Goal: Task Accomplishment & Management: Complete application form

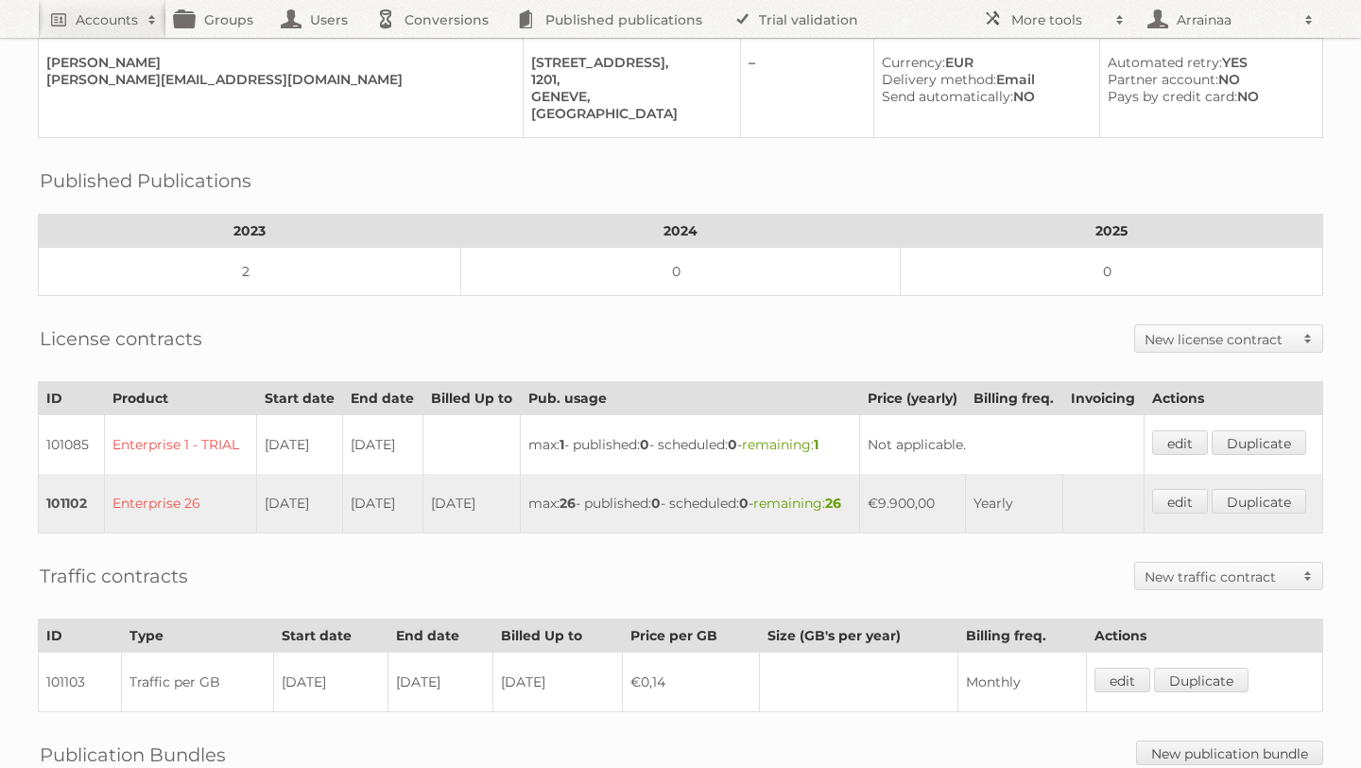
scroll to position [248, 0]
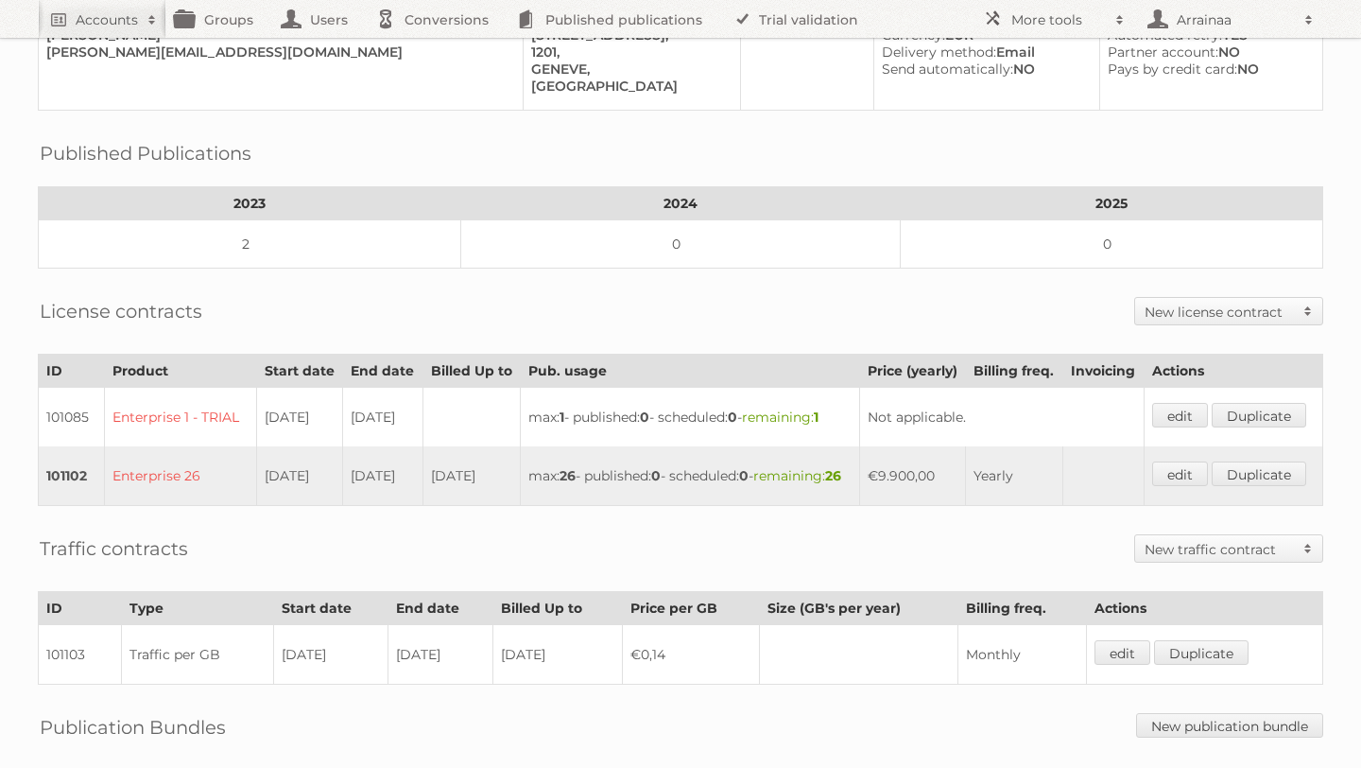
click at [1170, 303] on h2 "New license contract" at bounding box center [1219, 312] width 149 height 19
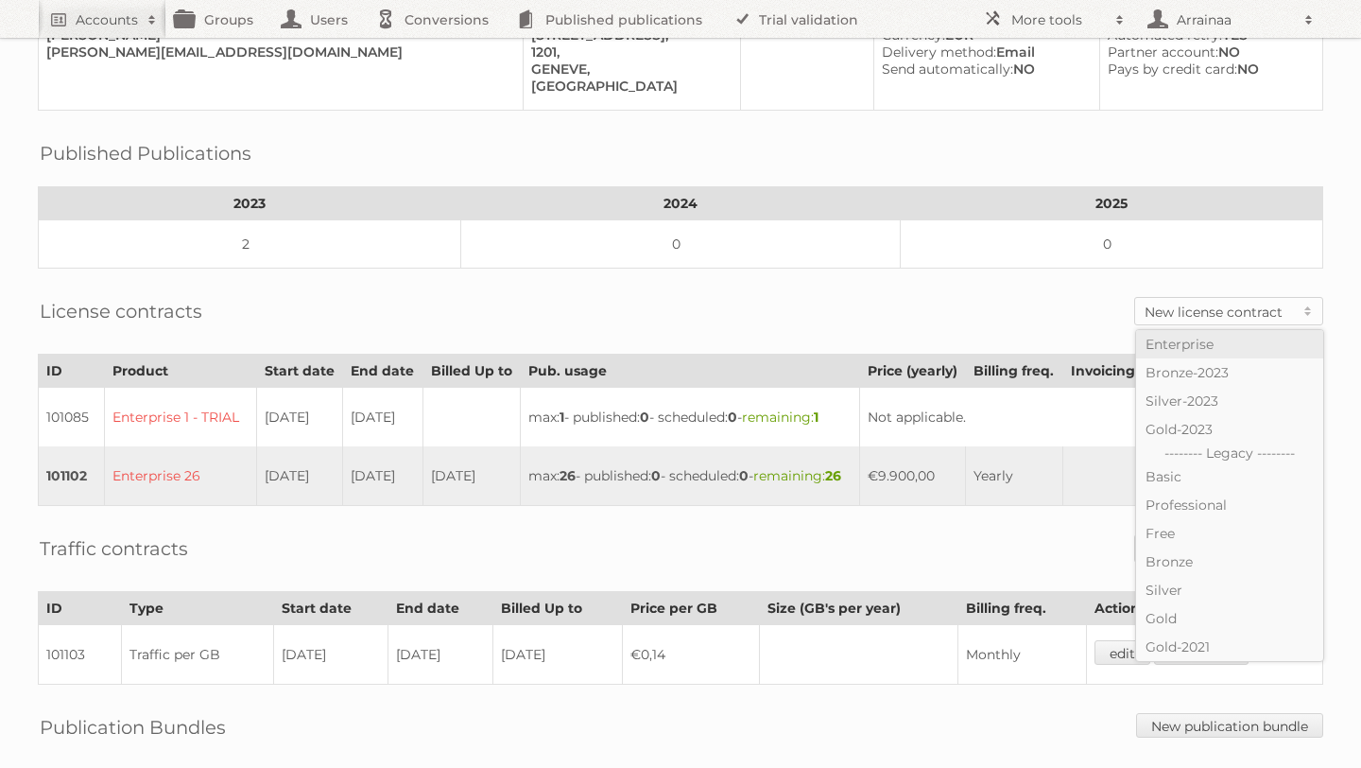
click at [1171, 330] on link "Enterprise" at bounding box center [1229, 344] width 187 height 28
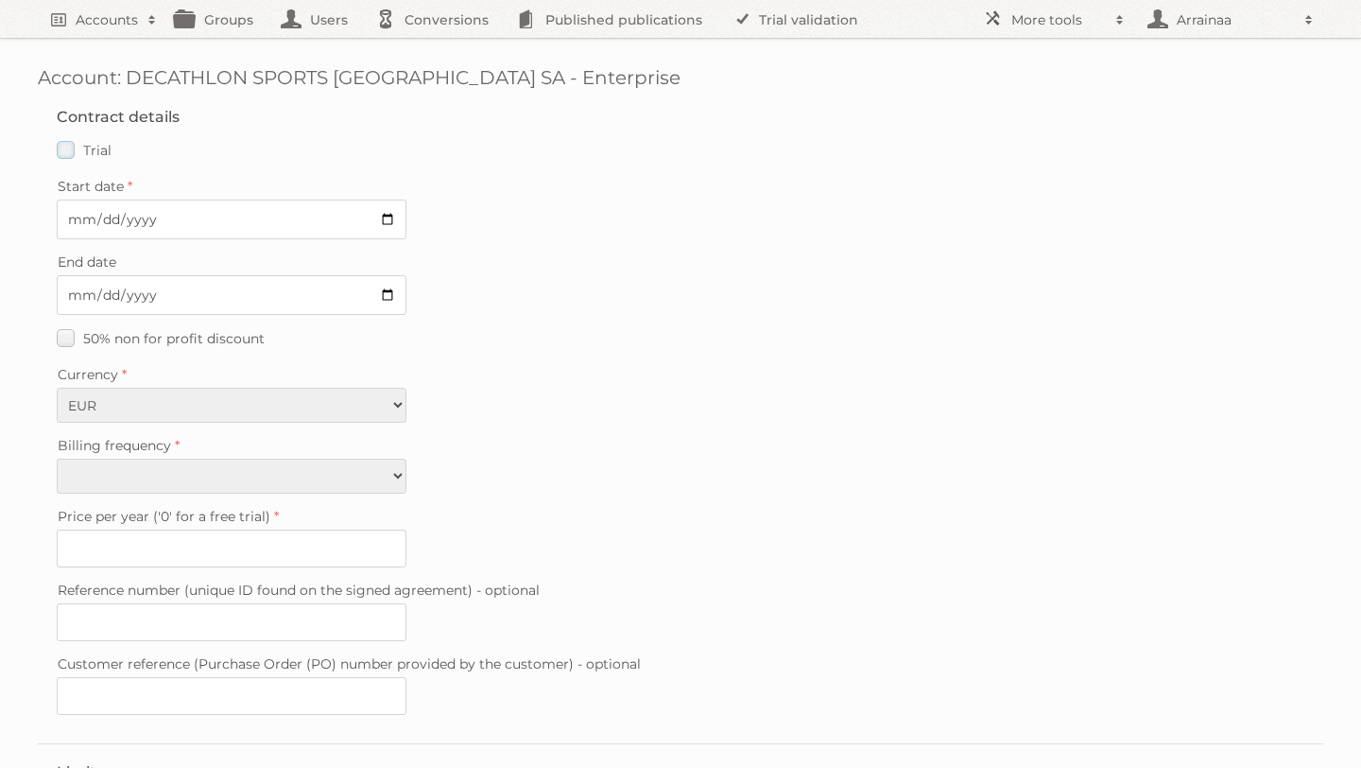
click at [65, 145] on label "Trial" at bounding box center [84, 149] width 55 height 27
click at [0, 0] on input "Trial" at bounding box center [0, 0] width 0 height 0
type input "0"
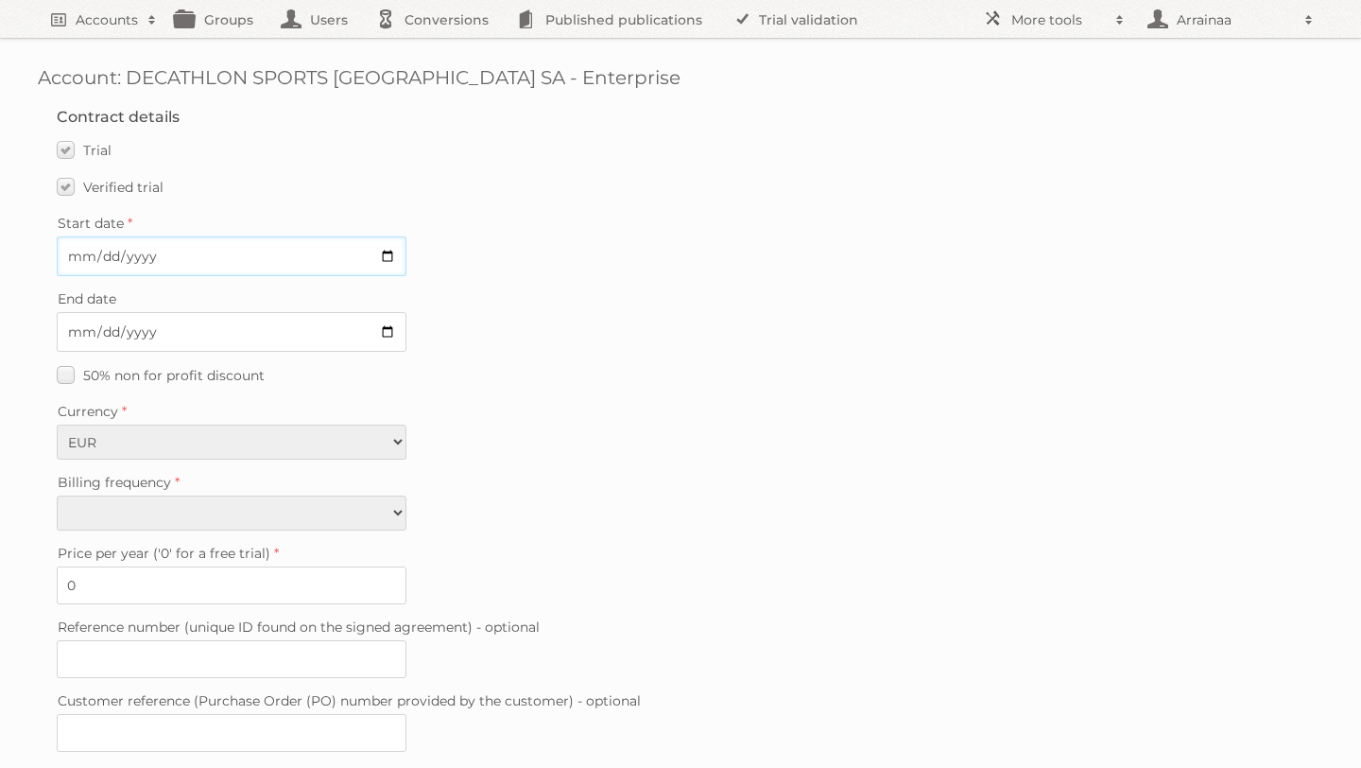
click at [384, 252] on input "Start date" at bounding box center [232, 256] width 350 height 40
type input "2025-09-24"
click at [395, 324] on input "End date" at bounding box center [232, 332] width 350 height 40
type input "2025-10-08"
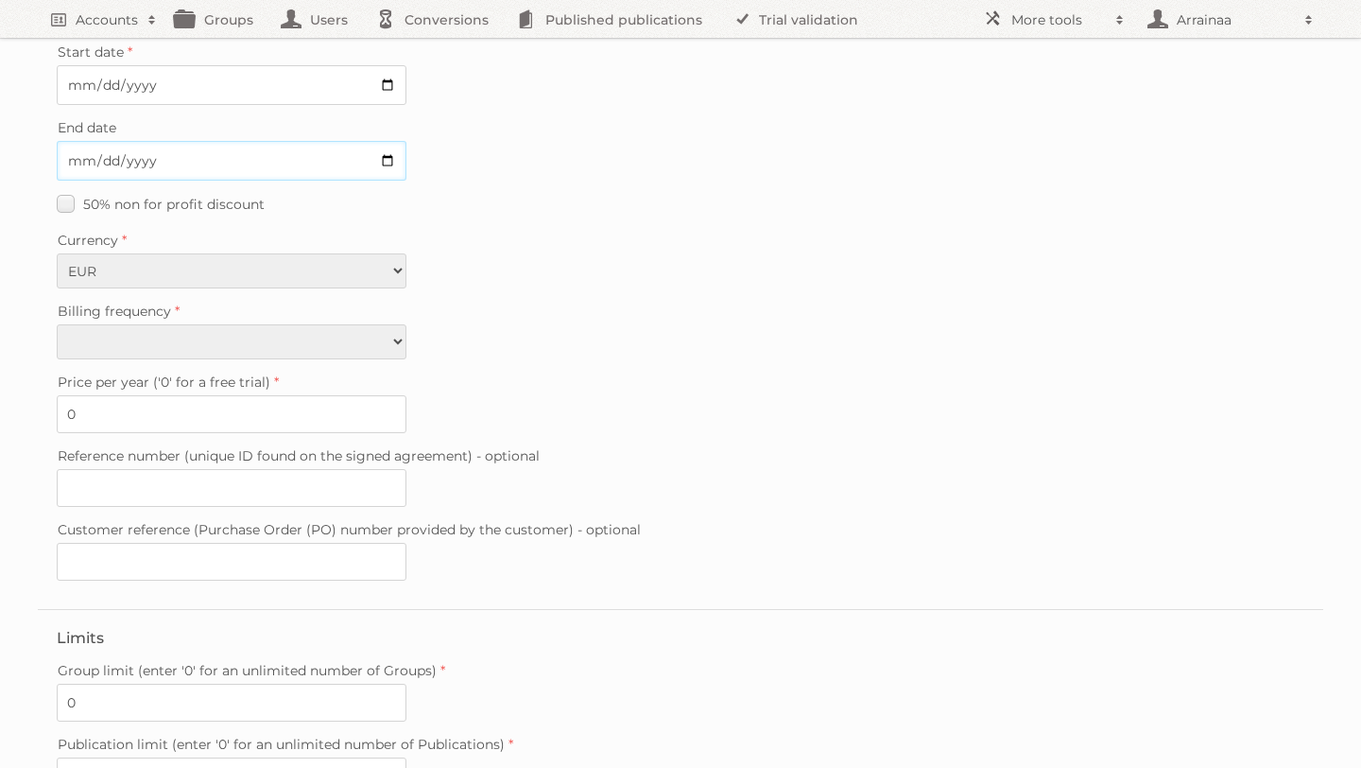
scroll to position [183, 0]
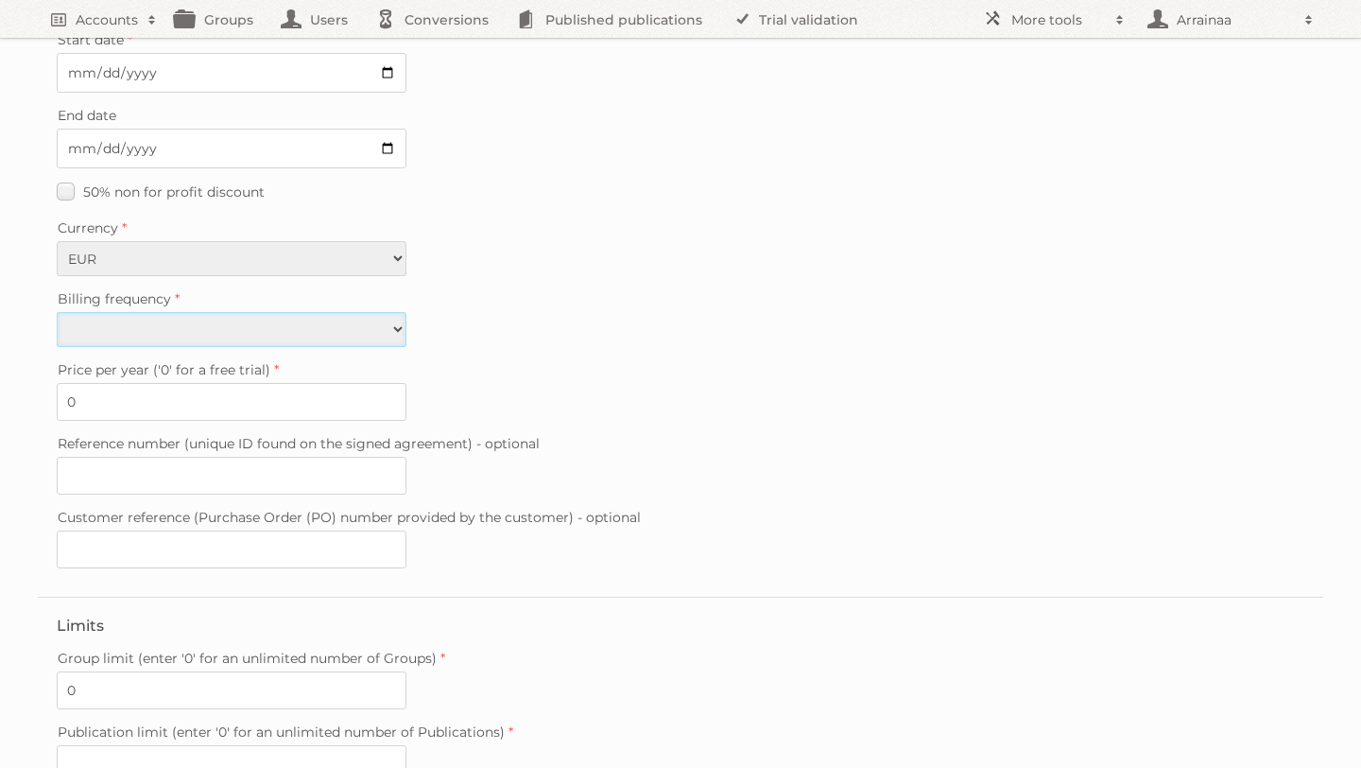
click at [318, 319] on select "Monthly Quarterly Yearly Every 2 years" at bounding box center [232, 329] width 350 height 35
select select "yearly"
click at [57, 312] on select "Monthly Quarterly Yearly Every 2 years" at bounding box center [232, 329] width 350 height 35
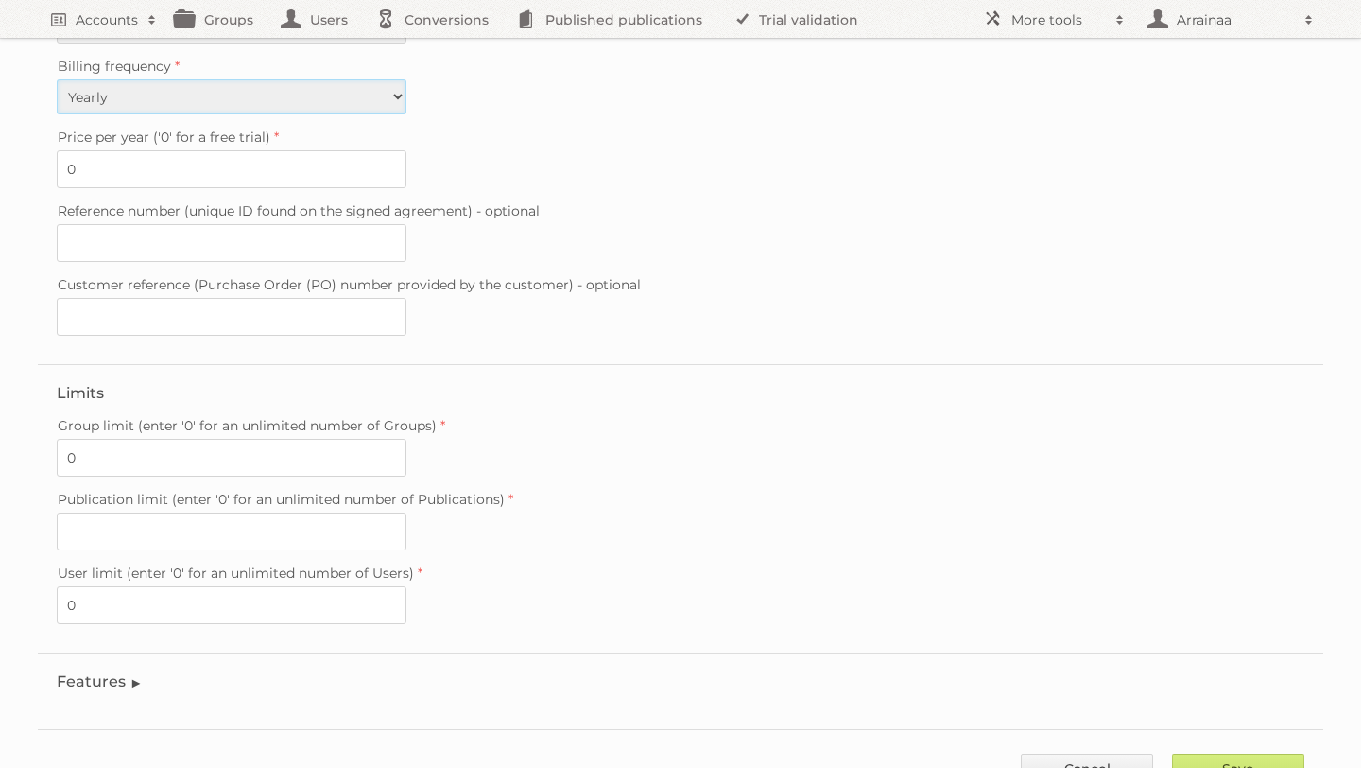
scroll to position [474, 0]
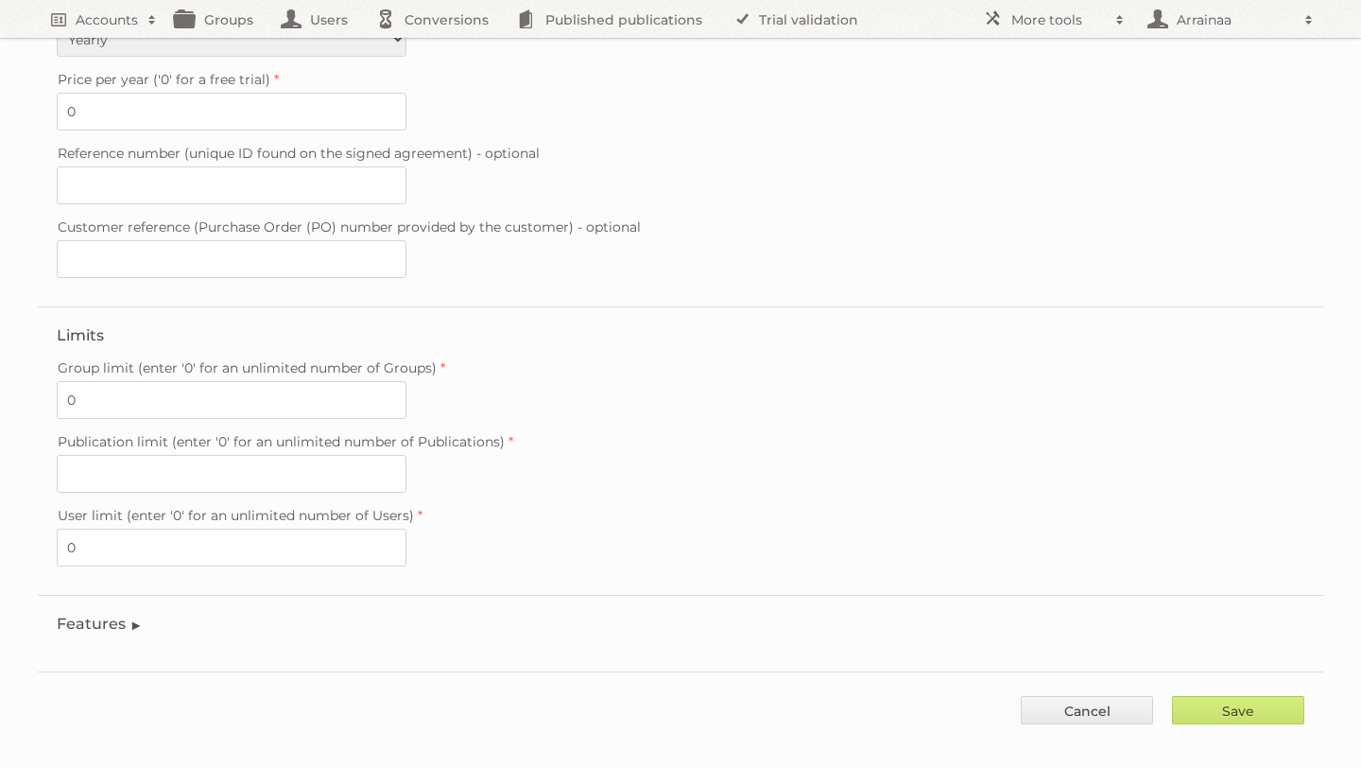
click at [137, 614] on legend "Features" at bounding box center [100, 623] width 86 height 18
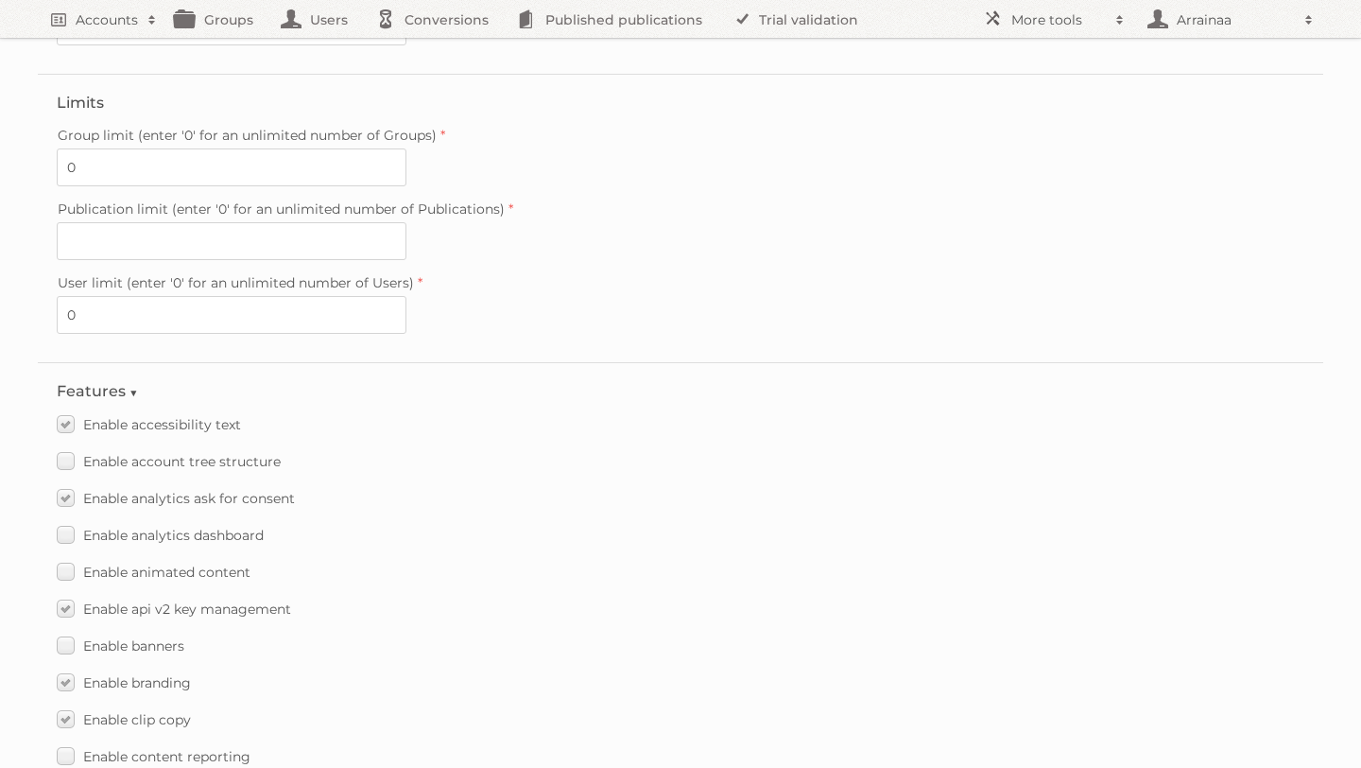
scroll to position [754, 0]
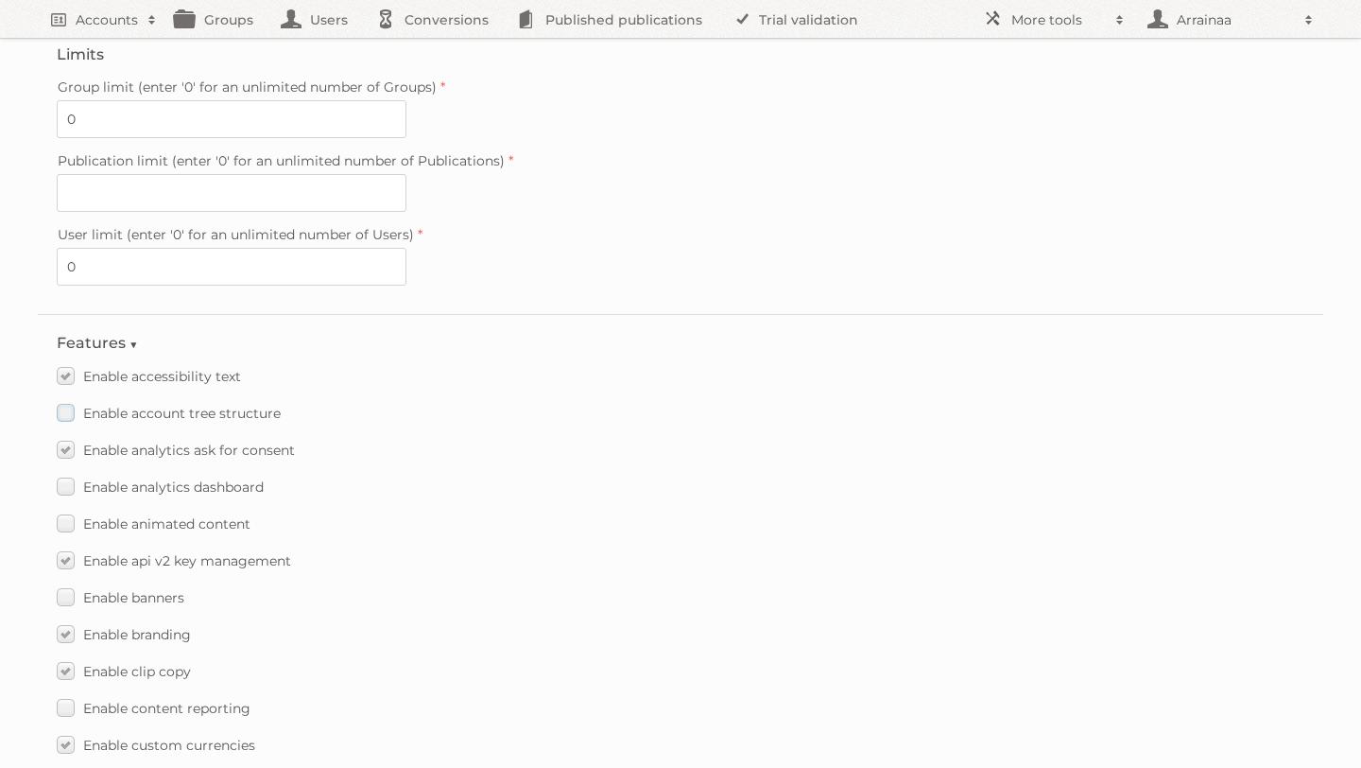
click at [71, 399] on label "Enable account tree structure" at bounding box center [169, 412] width 224 height 27
click at [0, 0] on input "Enable account tree structure" at bounding box center [0, 0] width 0 height 0
click at [65, 474] on label "Enable analytics dashboard" at bounding box center [160, 486] width 207 height 27
click at [0, 0] on input "Enable analytics dashboard" at bounding box center [0, 0] width 0 height 0
click at [64, 510] on label "Enable animated content" at bounding box center [154, 523] width 194 height 27
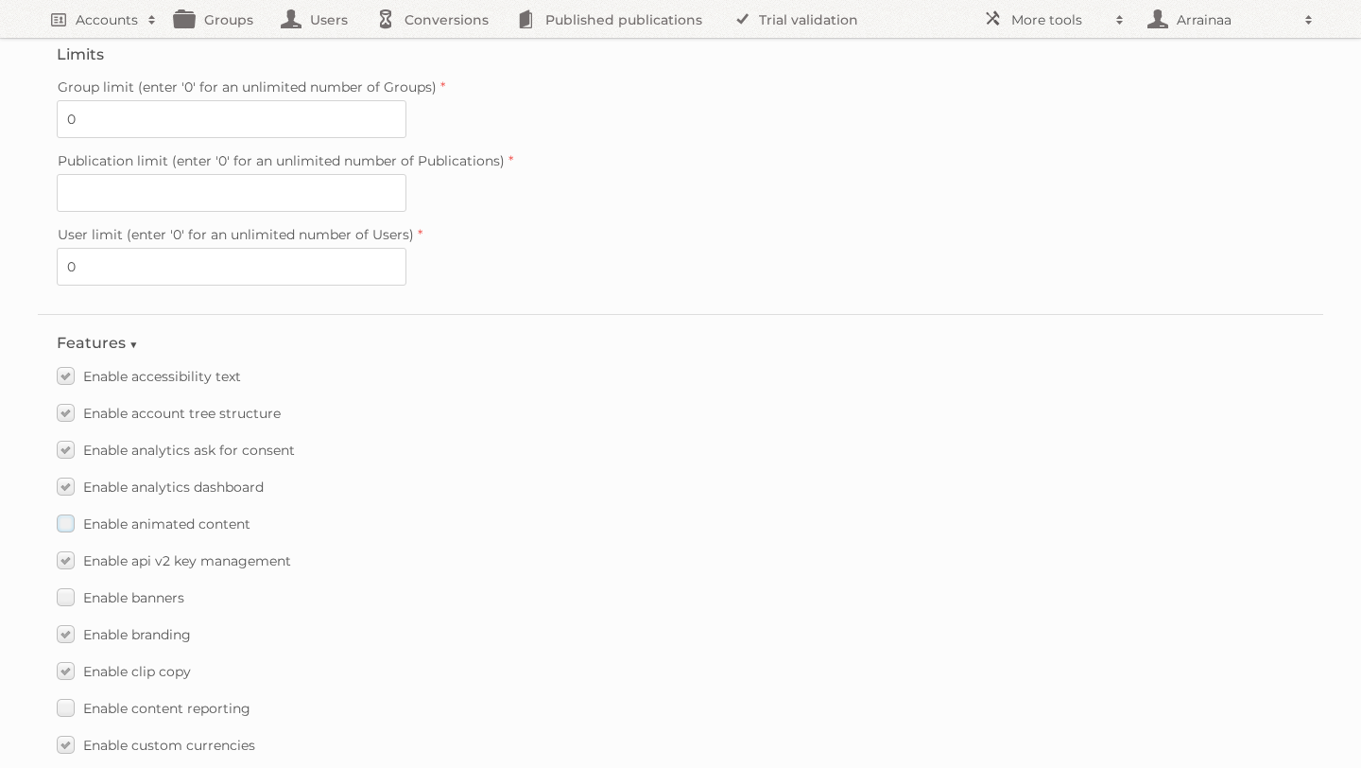
click at [0, 0] on input "Enable animated content" at bounding box center [0, 0] width 0 height 0
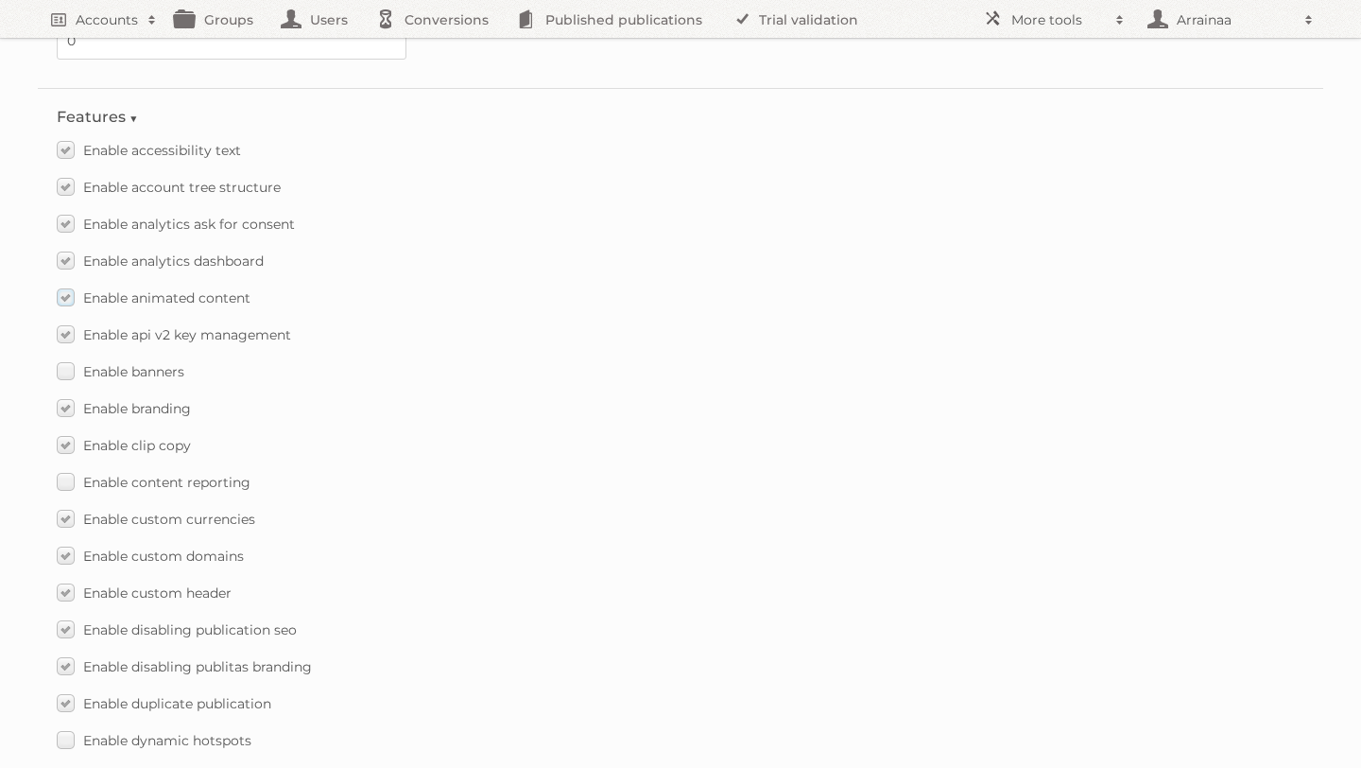
scroll to position [996, 0]
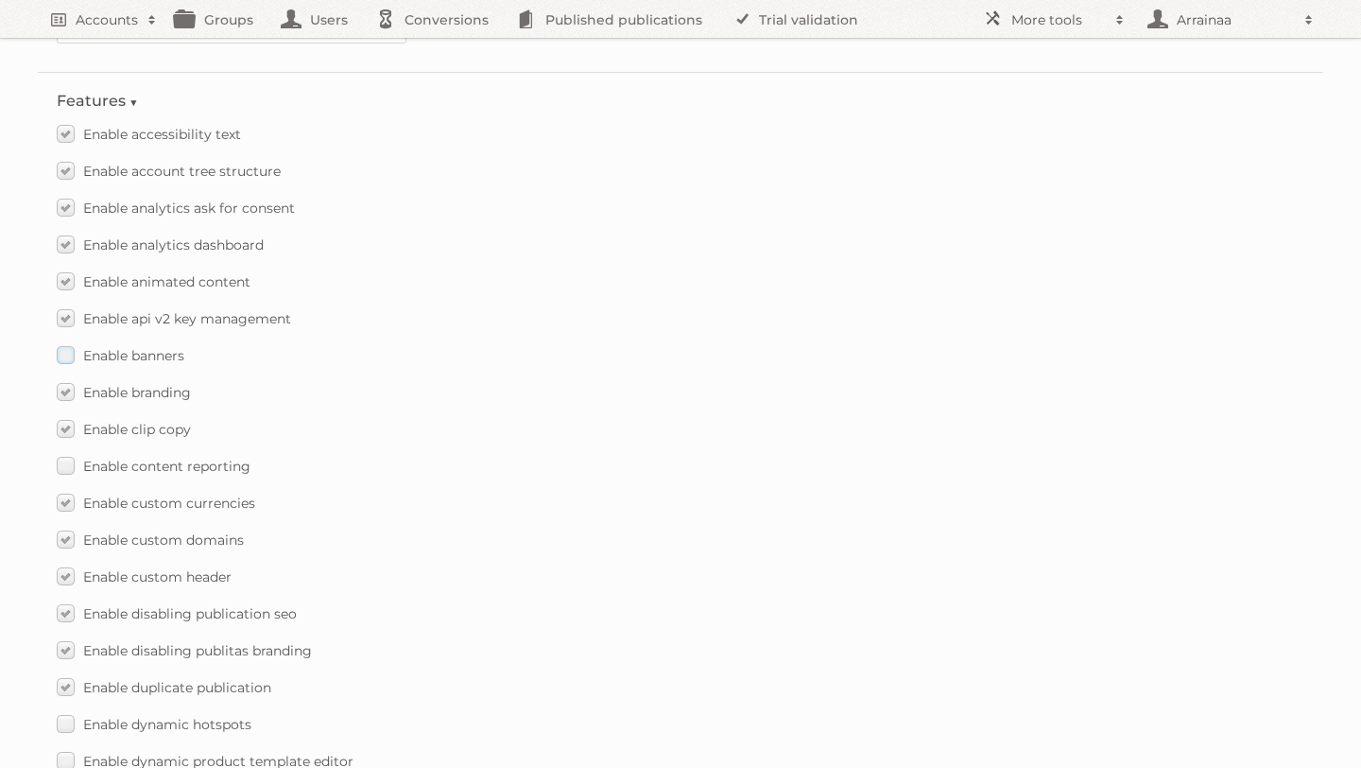
click at [70, 341] on label "Enable banners" at bounding box center [121, 354] width 128 height 27
click at [0, 0] on input "Enable banners" at bounding box center [0, 0] width 0 height 0
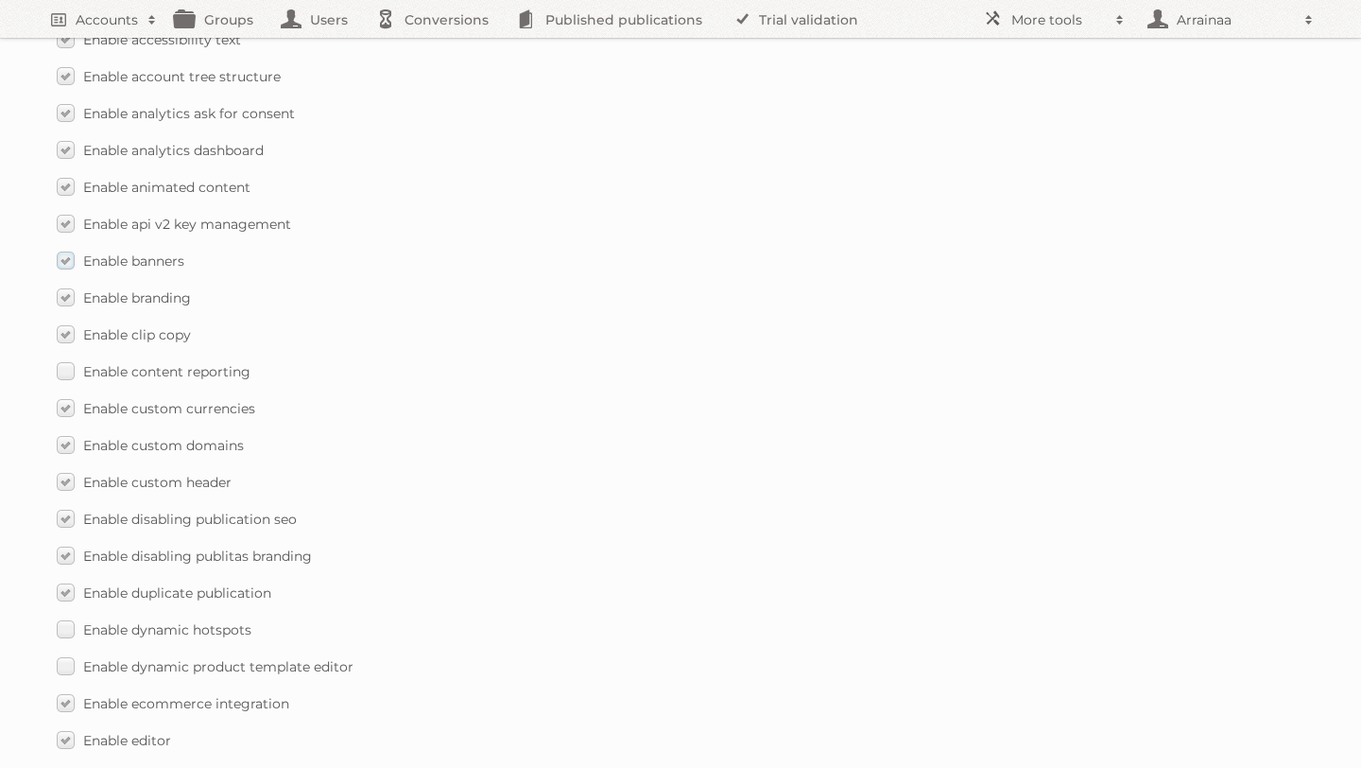
scroll to position [1116, 0]
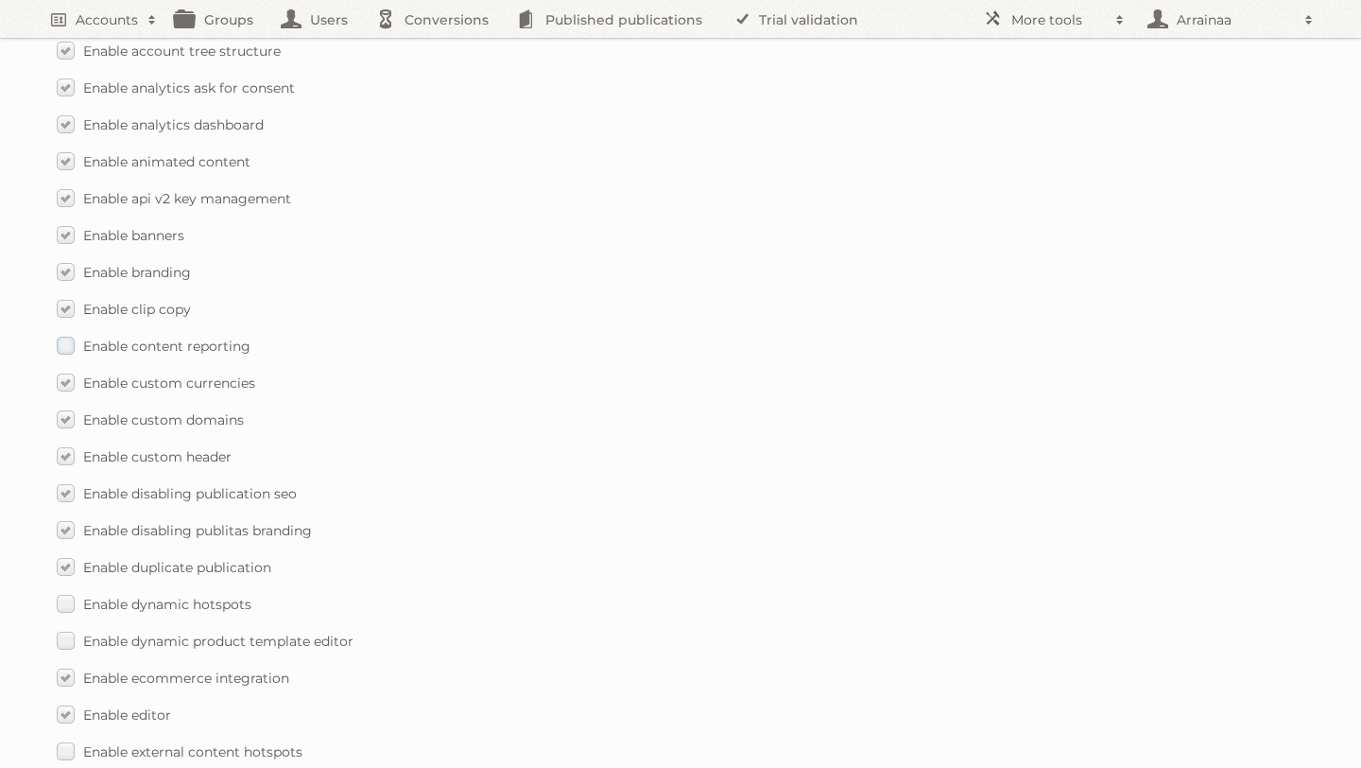
click at [61, 332] on label "Enable content reporting" at bounding box center [154, 345] width 194 height 27
click at [0, 0] on input "Enable content reporting" at bounding box center [0, 0] width 0 height 0
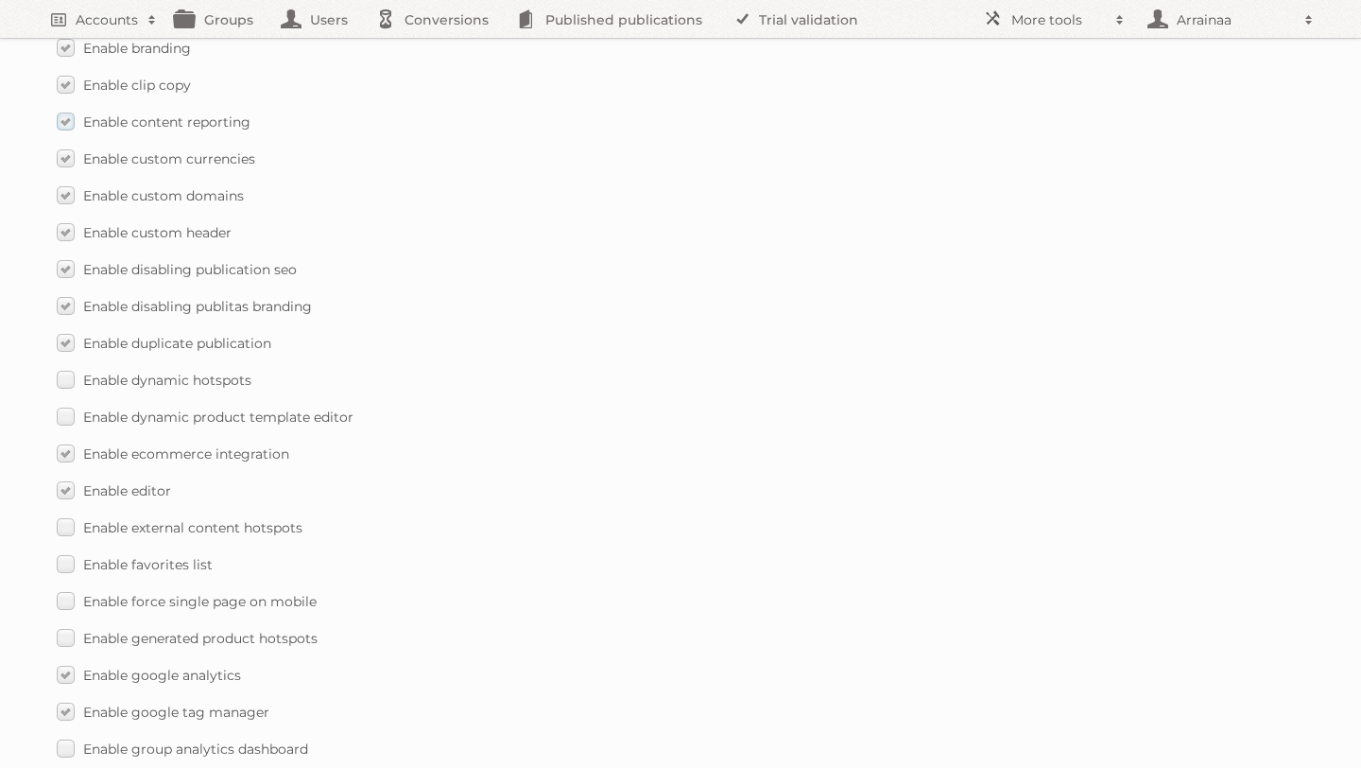
scroll to position [1344, 0]
click at [63, 362] on label "Enable dynamic hotspots" at bounding box center [154, 375] width 195 height 27
click at [0, 0] on input "Enable dynamic hotspots" at bounding box center [0, 0] width 0 height 0
click at [65, 399] on label "Enable dynamic product template editor" at bounding box center [205, 412] width 297 height 27
click at [0, 0] on input "Enable dynamic product template editor" at bounding box center [0, 0] width 0 height 0
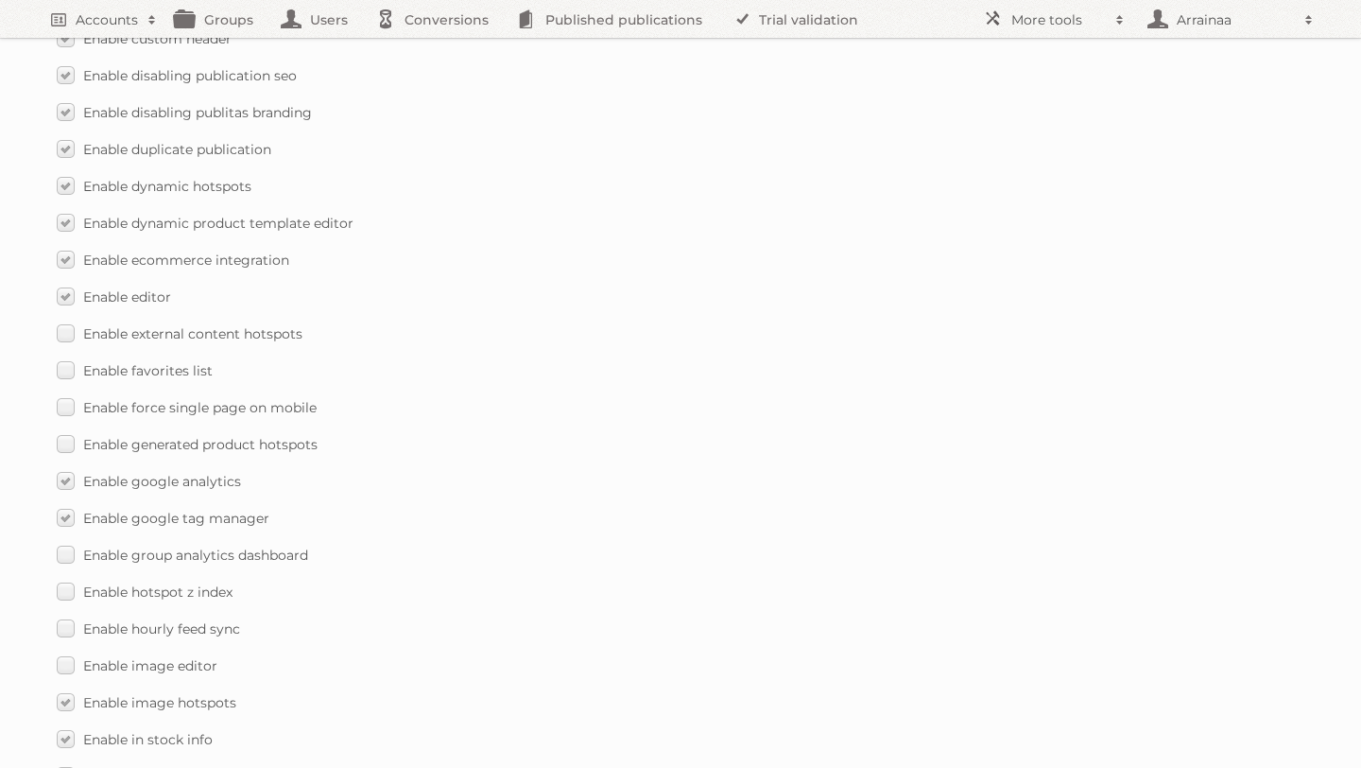
scroll to position [1592, 0]
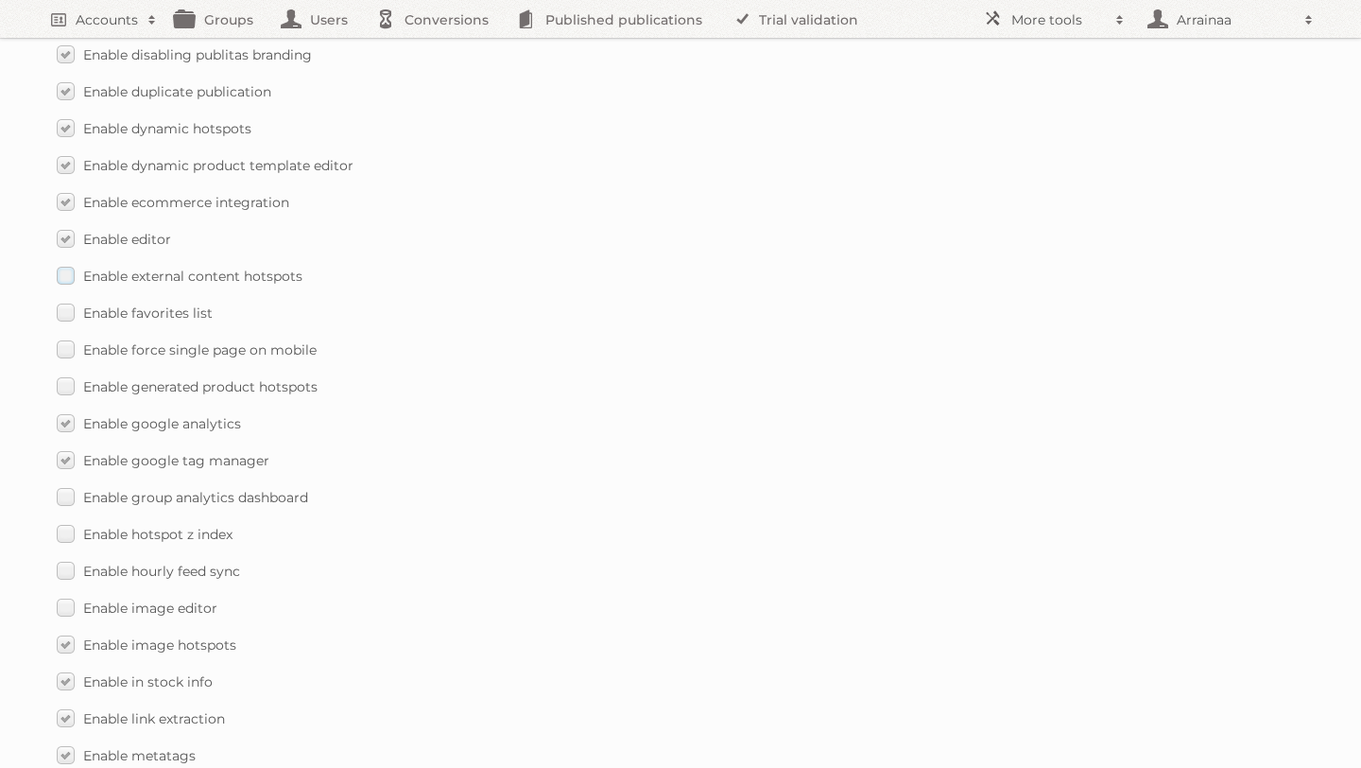
click at [68, 263] on label "Enable external content hotspots" at bounding box center [180, 275] width 246 height 27
click at [0, 0] on input "Enable external content hotspots" at bounding box center [0, 0] width 0 height 0
click at [67, 299] on label "Enable favorites list" at bounding box center [135, 312] width 156 height 27
click at [0, 0] on input "Enable favorites list" at bounding box center [0, 0] width 0 height 0
click at [70, 342] on label "Enable force single page on mobile" at bounding box center [187, 349] width 260 height 27
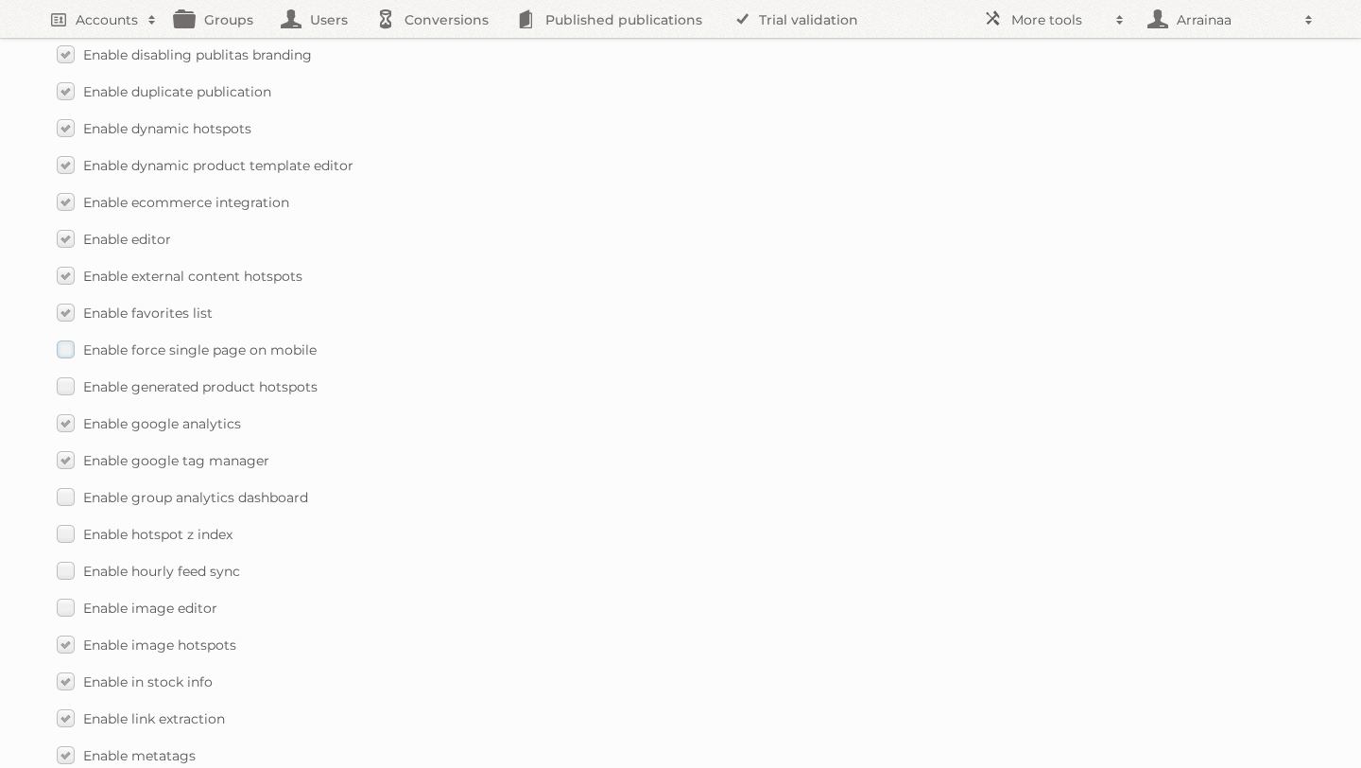
click at [0, 0] on input "Enable force single page on mobile" at bounding box center [0, 0] width 0 height 0
click at [69, 336] on label "Enable force single page on mobile" at bounding box center [187, 349] width 260 height 27
click at [0, 0] on input "Enable force single page on mobile" at bounding box center [0, 0] width 0 height 0
click at [65, 372] on label "Enable generated product hotspots" at bounding box center [187, 385] width 261 height 27
click at [0, 0] on input "Enable generated product hotspots" at bounding box center [0, 0] width 0 height 0
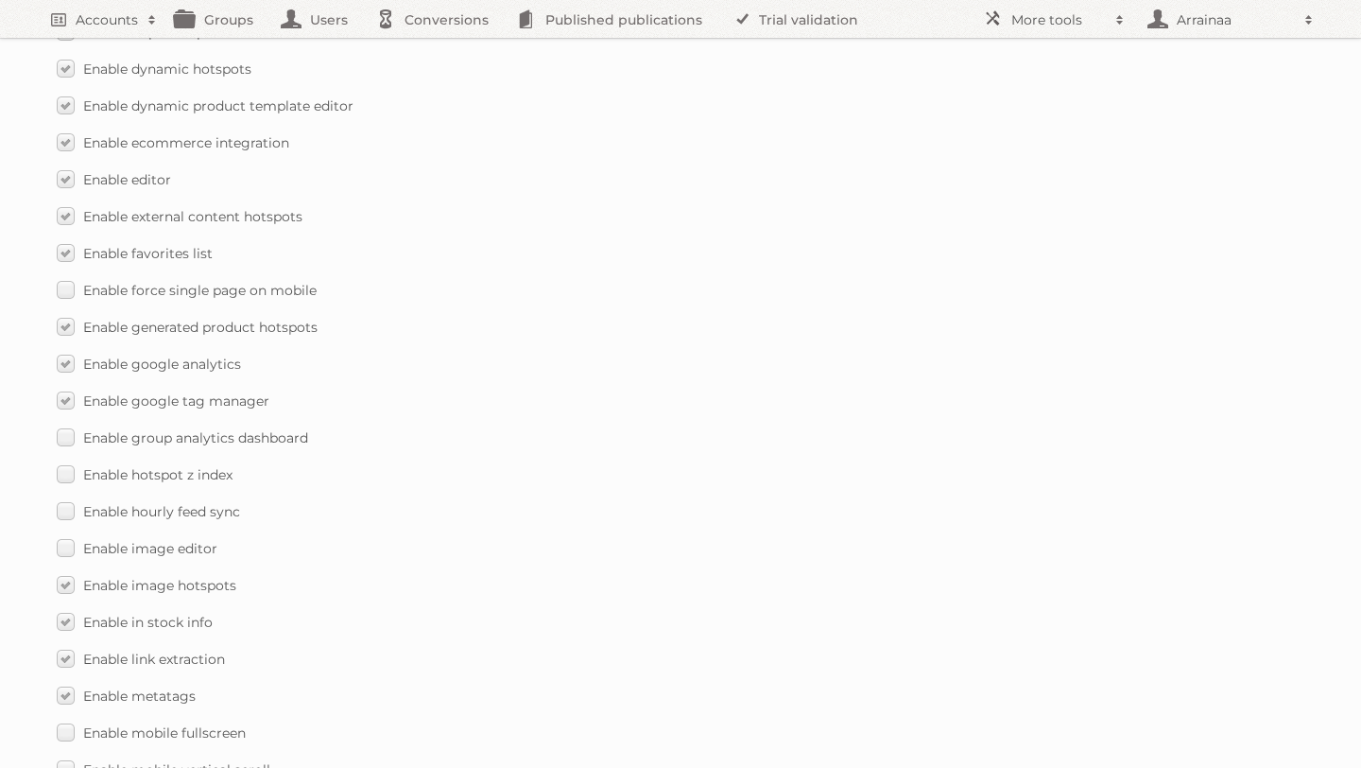
scroll to position [1665, 0]
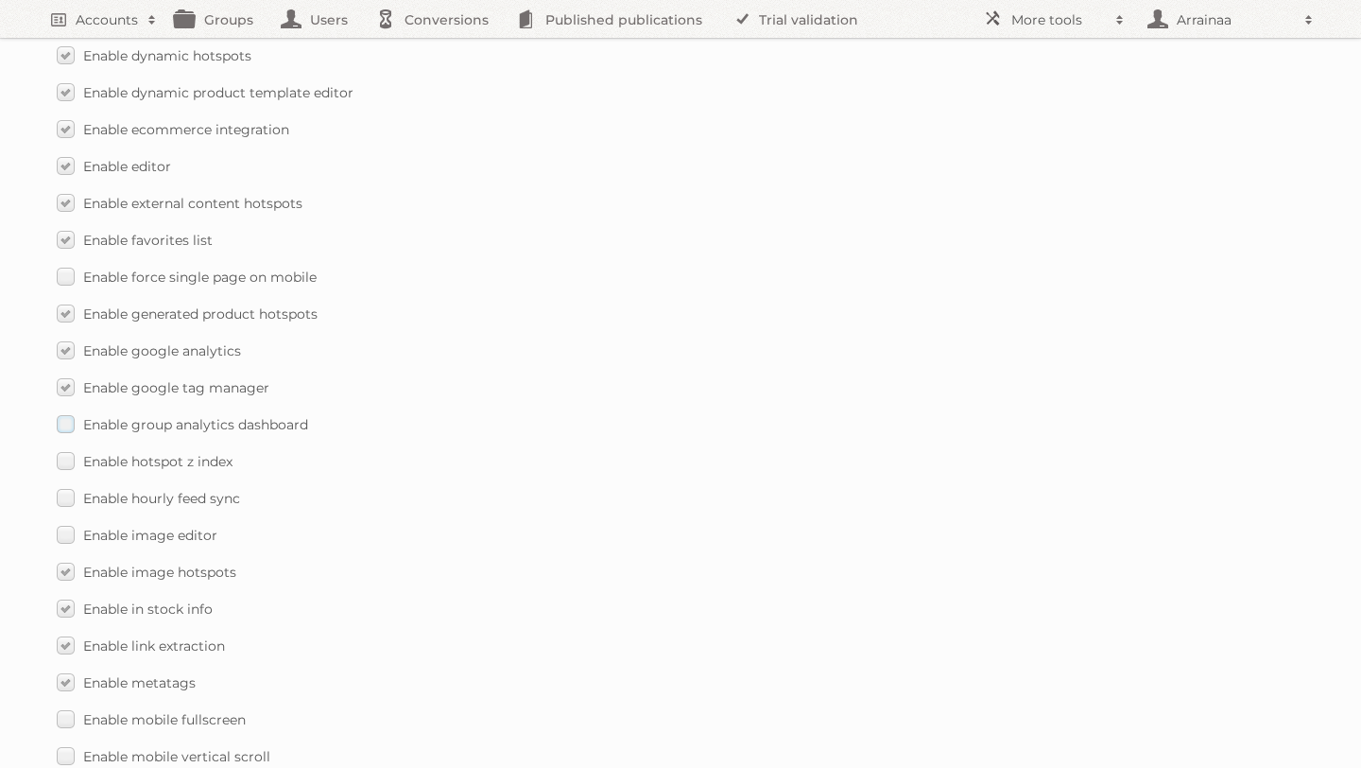
click at [62, 410] on label "Enable group analytics dashboard" at bounding box center [182, 423] width 251 height 27
click at [0, 0] on input "Enable group analytics dashboard" at bounding box center [0, 0] width 0 height 0
click at [64, 447] on label "Enable hotspot z index" at bounding box center [145, 460] width 176 height 27
click at [0, 0] on input "Enable hotspot z index" at bounding box center [0, 0] width 0 height 0
click at [75, 484] on label "Enable hourly feed sync" at bounding box center [148, 497] width 183 height 27
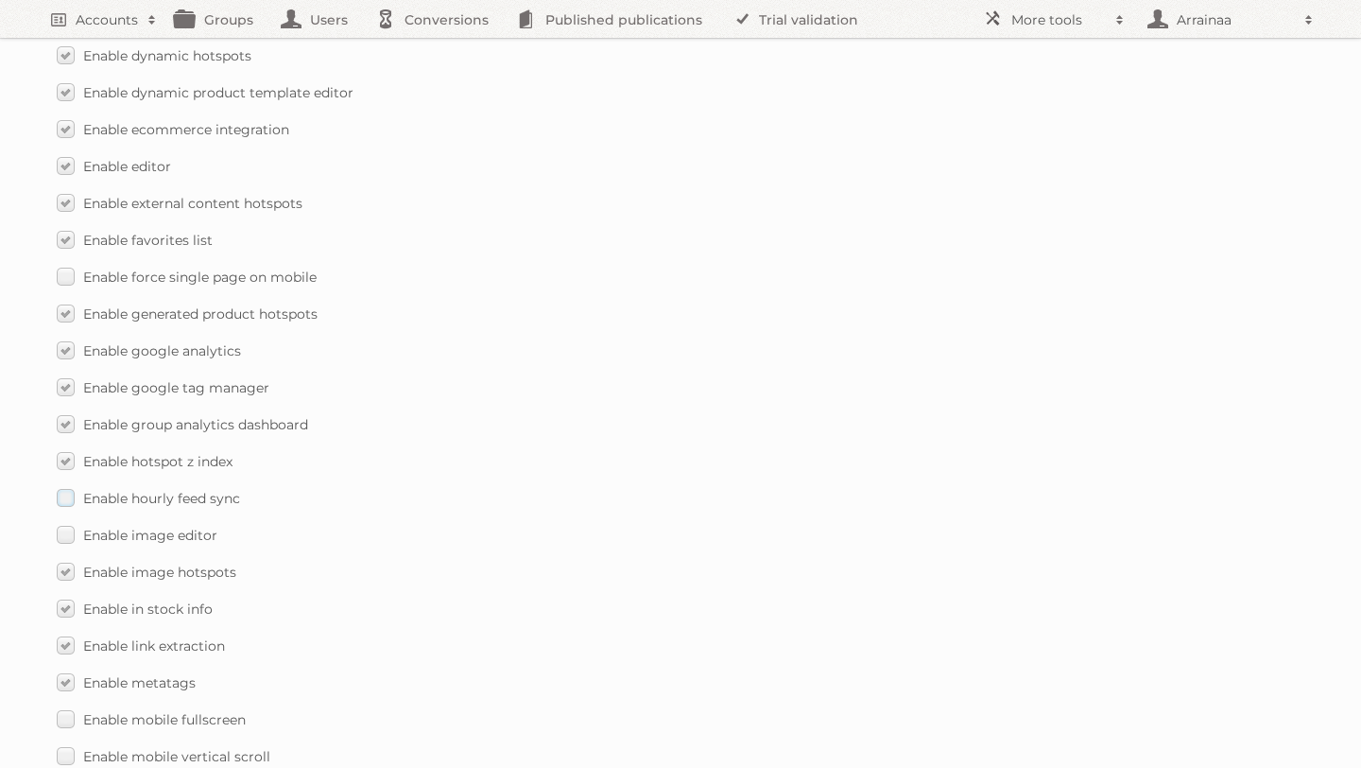
click at [0, 0] on input "Enable hourly feed sync" at bounding box center [0, 0] width 0 height 0
click at [65, 521] on label "Enable image editor" at bounding box center [137, 534] width 161 height 27
click at [0, 0] on input "Enable image editor" at bounding box center [0, 0] width 0 height 0
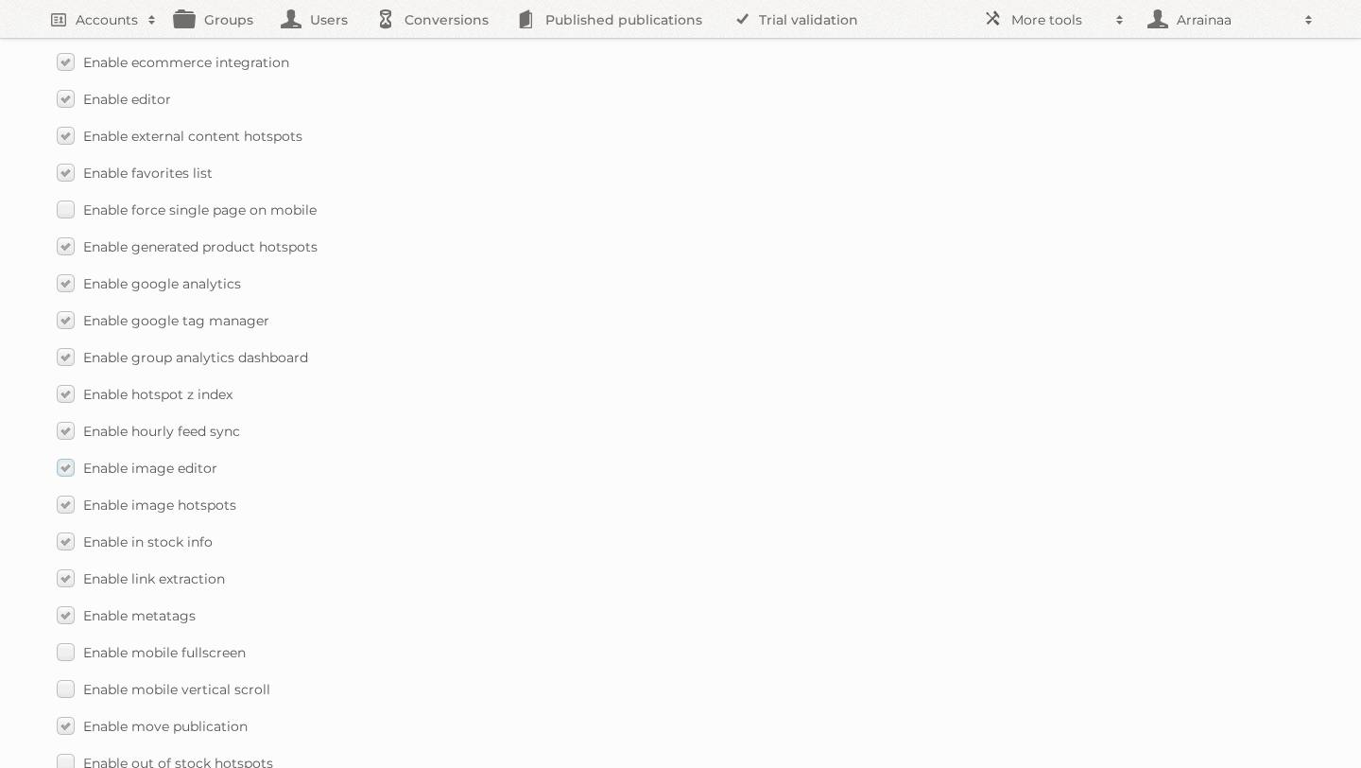
scroll to position [1761, 0]
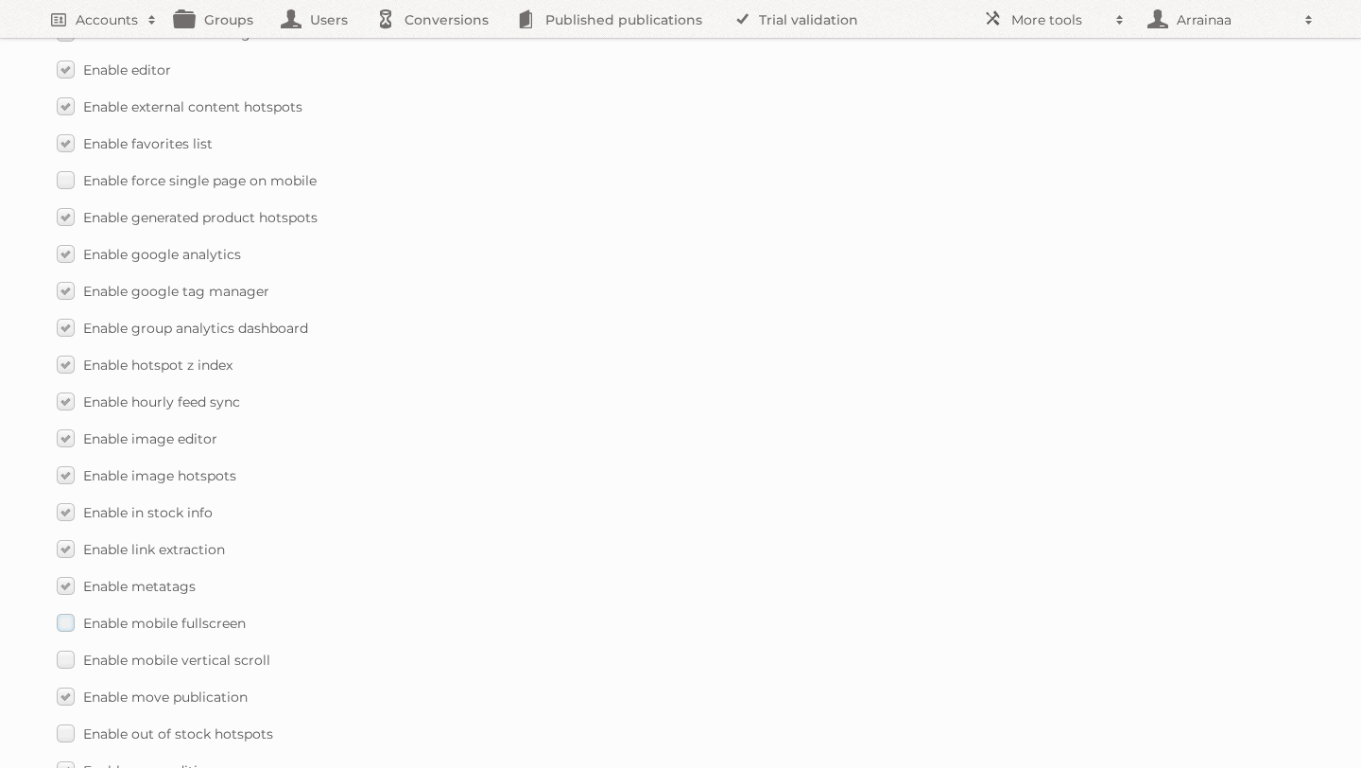
click at [64, 609] on label "Enable mobile fullscreen" at bounding box center [151, 622] width 189 height 27
click at [0, 0] on input "Enable mobile fullscreen" at bounding box center [0, 0] width 0 height 0
click at [64, 649] on label "Enable mobile vertical scroll" at bounding box center [164, 659] width 214 height 27
click at [0, 0] on input "Enable mobile vertical scroll" at bounding box center [0, 0] width 0 height 0
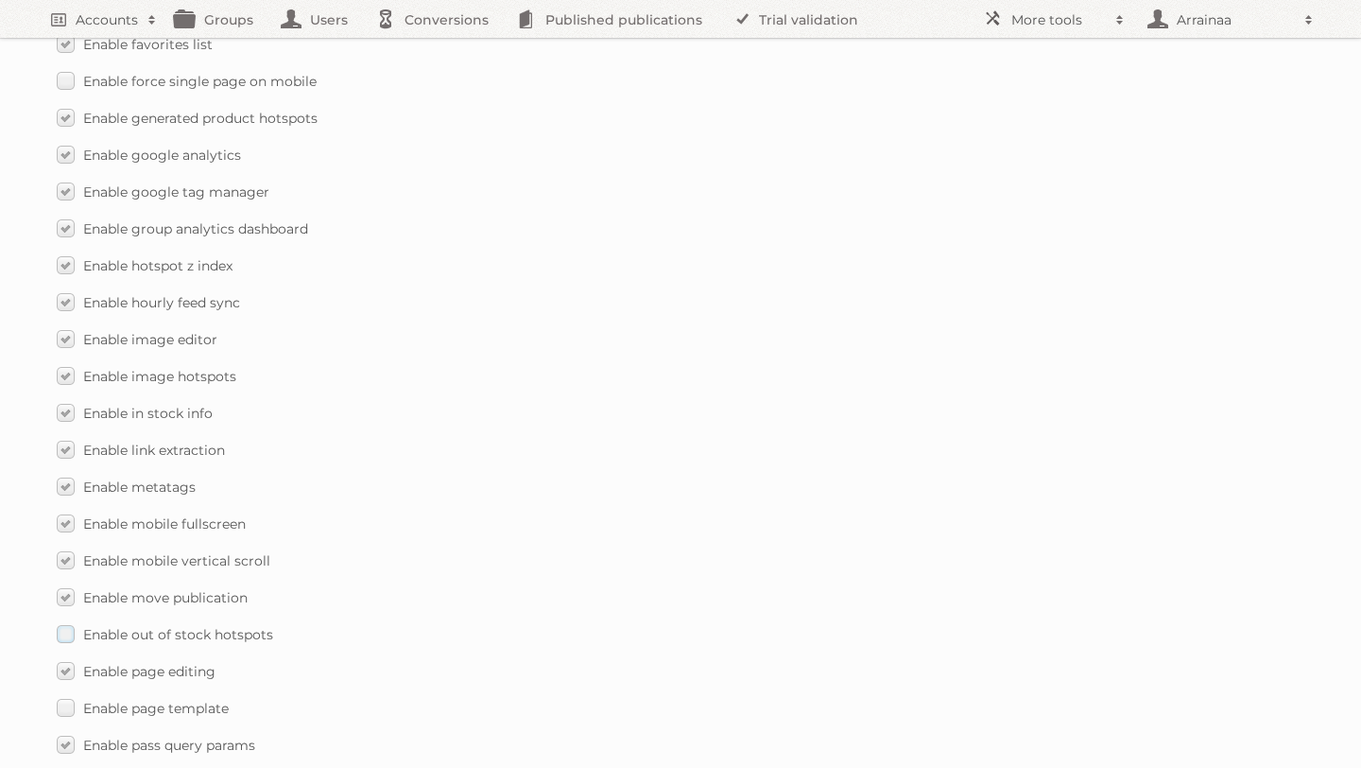
click at [63, 620] on label "Enable out of stock hotspots" at bounding box center [165, 633] width 216 height 27
click at [0, 0] on input "Enable out of stock hotspots" at bounding box center [0, 0] width 0 height 0
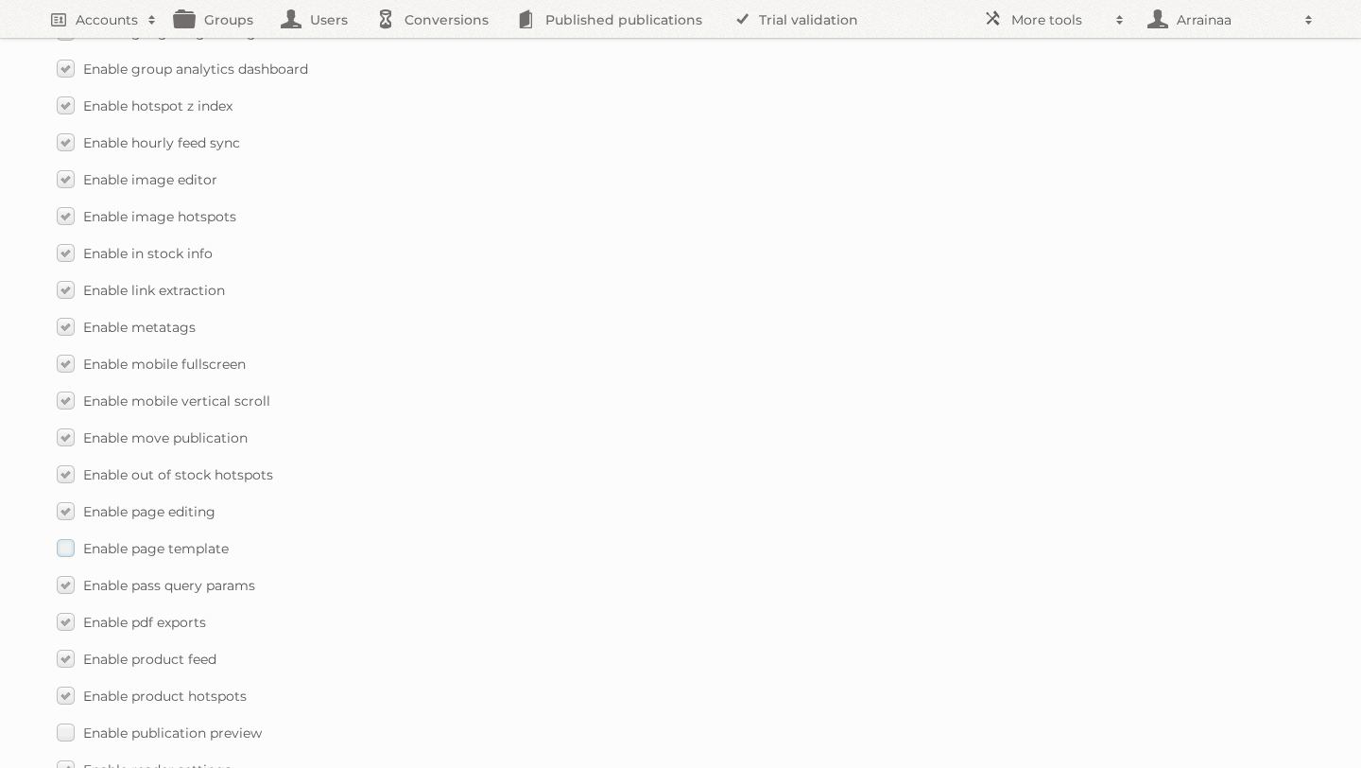
click at [68, 534] on label "Enable page template" at bounding box center [143, 547] width 172 height 27
click at [0, 0] on input "Enable page template" at bounding box center [0, 0] width 0 height 0
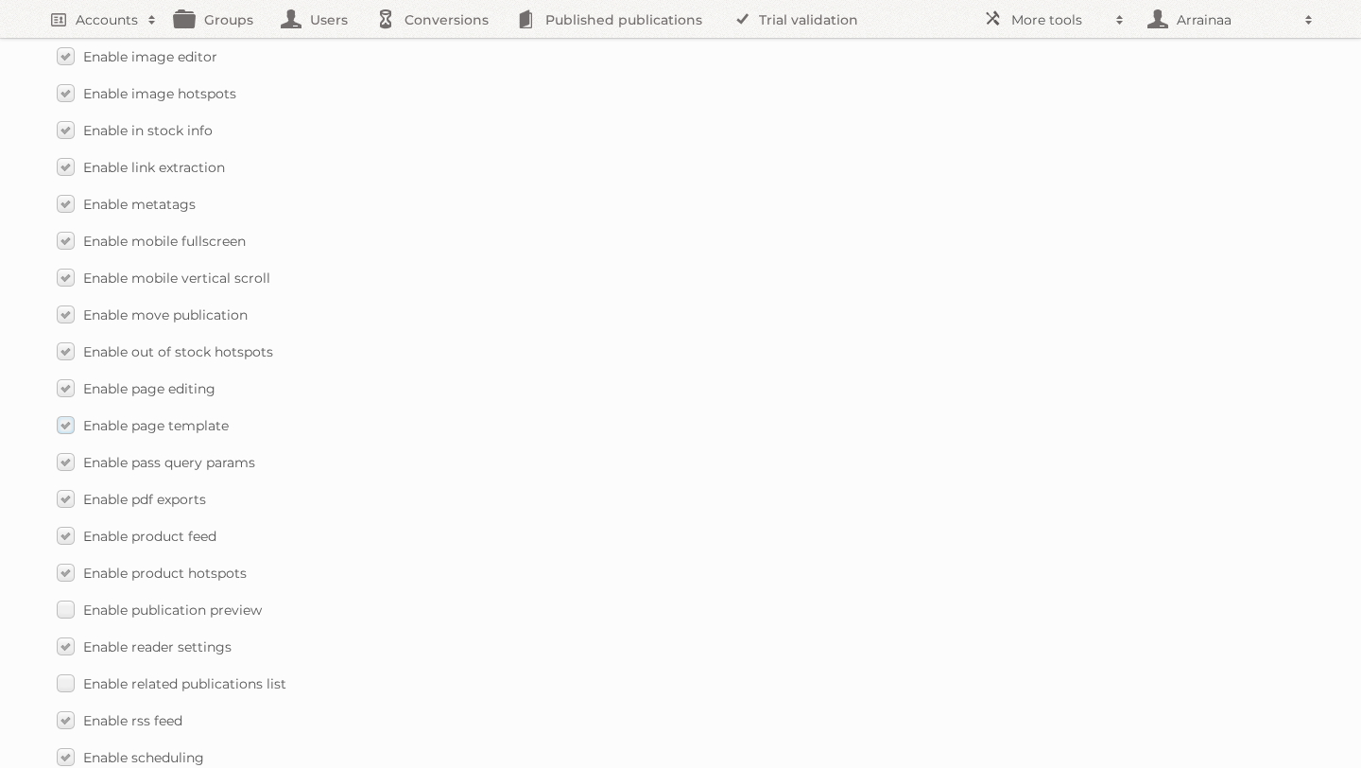
scroll to position [2200, 0]
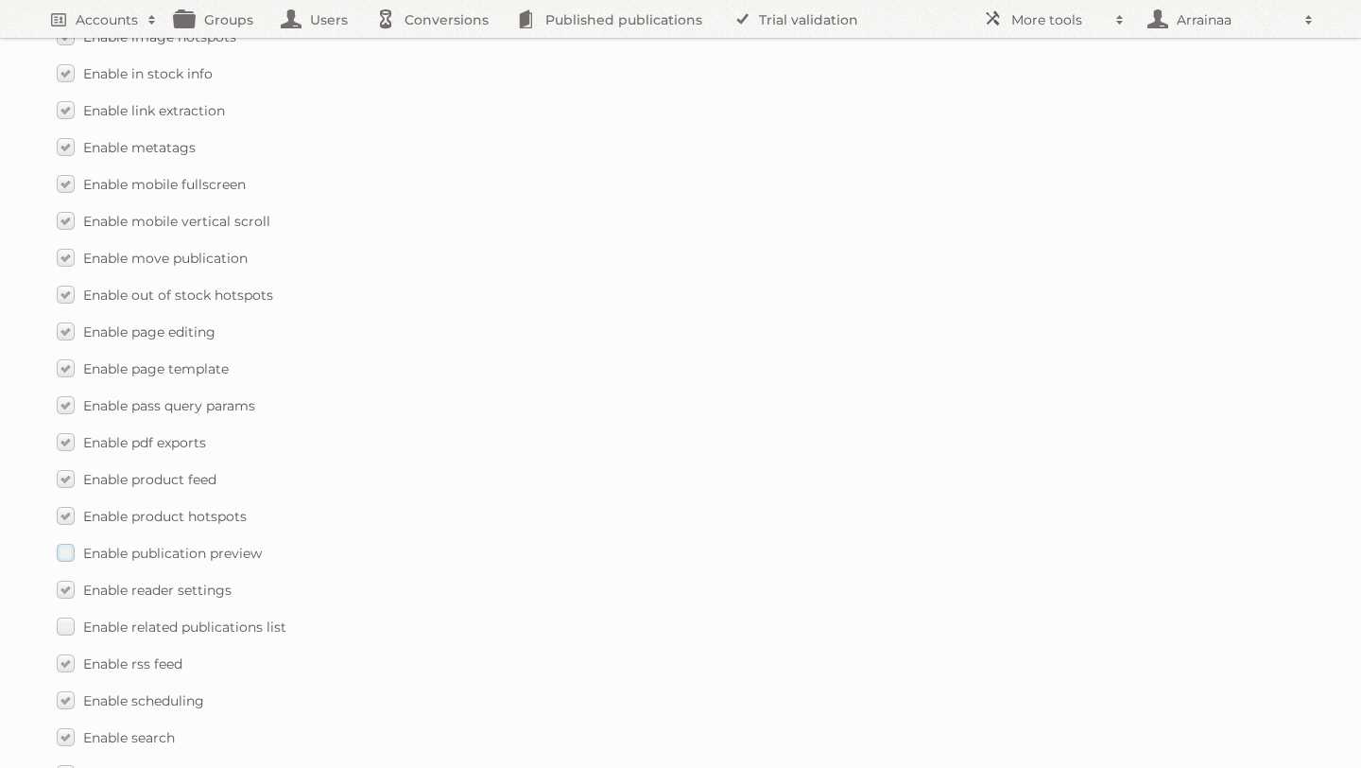
click at [70, 539] on label "Enable publication preview" at bounding box center [159, 552] width 205 height 27
click at [0, 0] on input "Enable publication preview" at bounding box center [0, 0] width 0 height 0
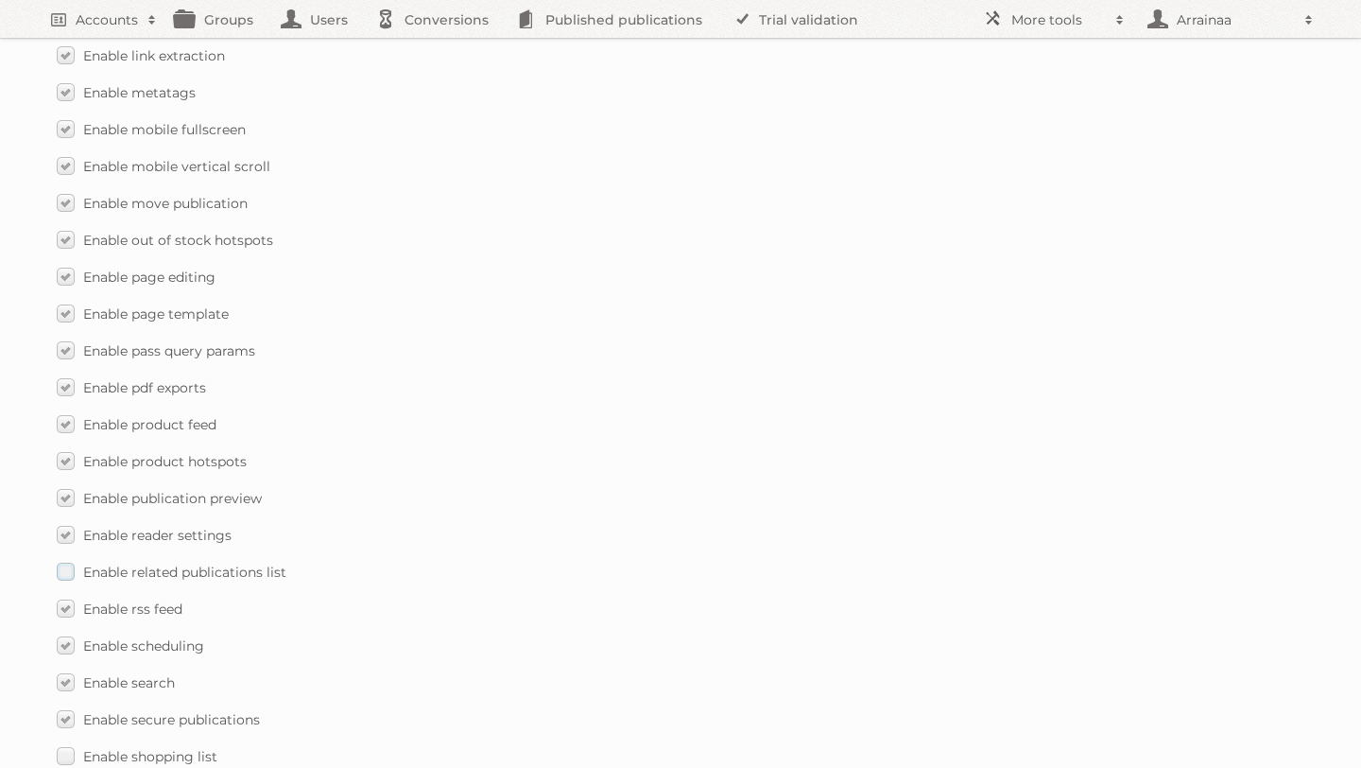
click at [70, 558] on label "Enable related publications list" at bounding box center [172, 571] width 230 height 27
click at [0, 0] on input "Enable related publications list" at bounding box center [0, 0] width 0 height 0
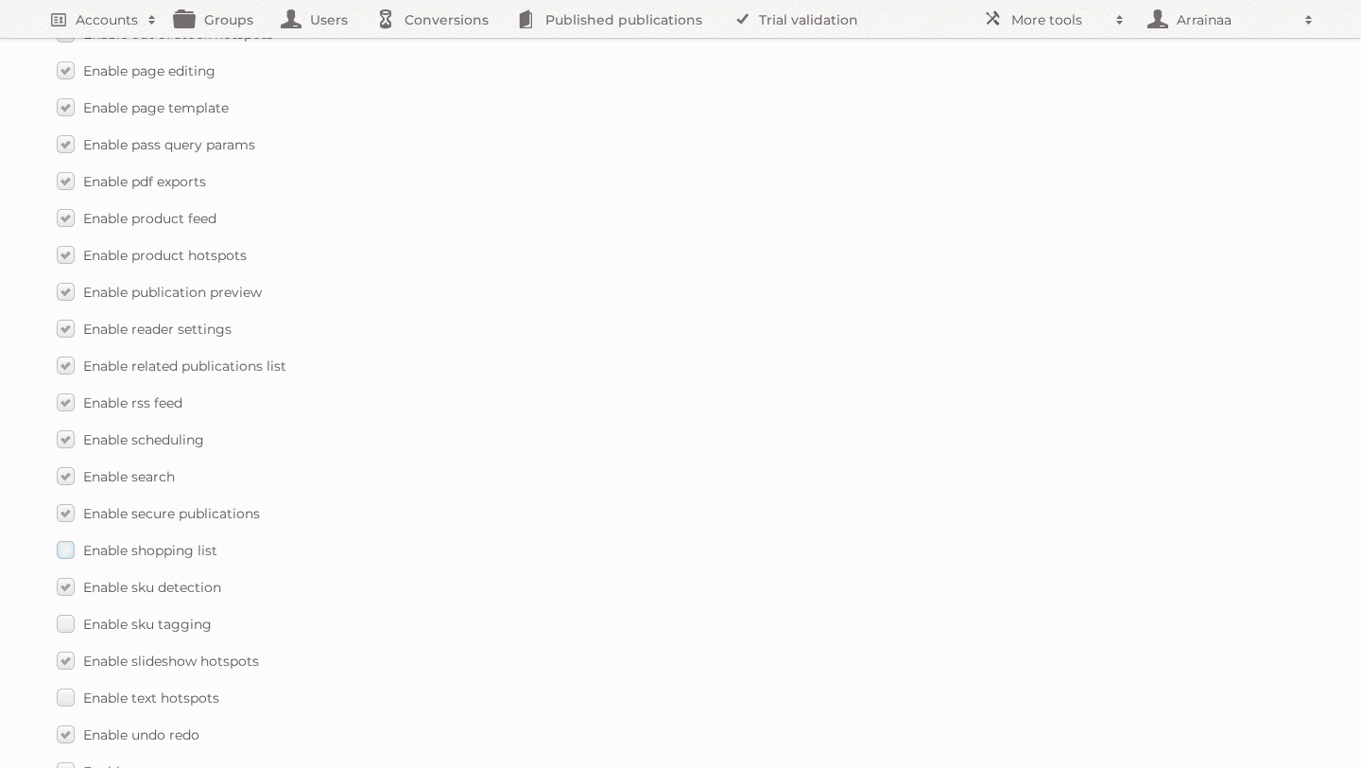
click at [62, 536] on label "Enable shopping list" at bounding box center [137, 549] width 161 height 27
click at [0, 0] on input "Enable shopping list" at bounding box center [0, 0] width 0 height 0
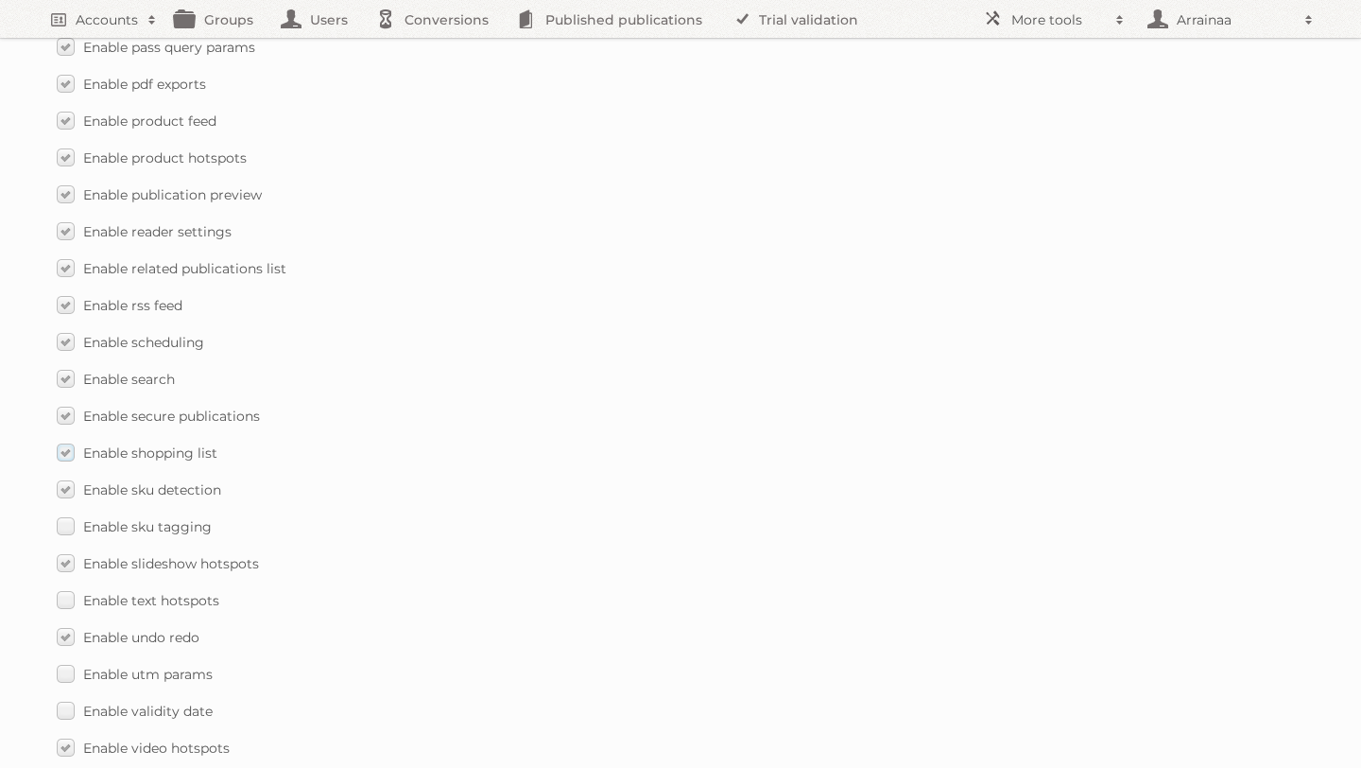
scroll to position [2604, 0]
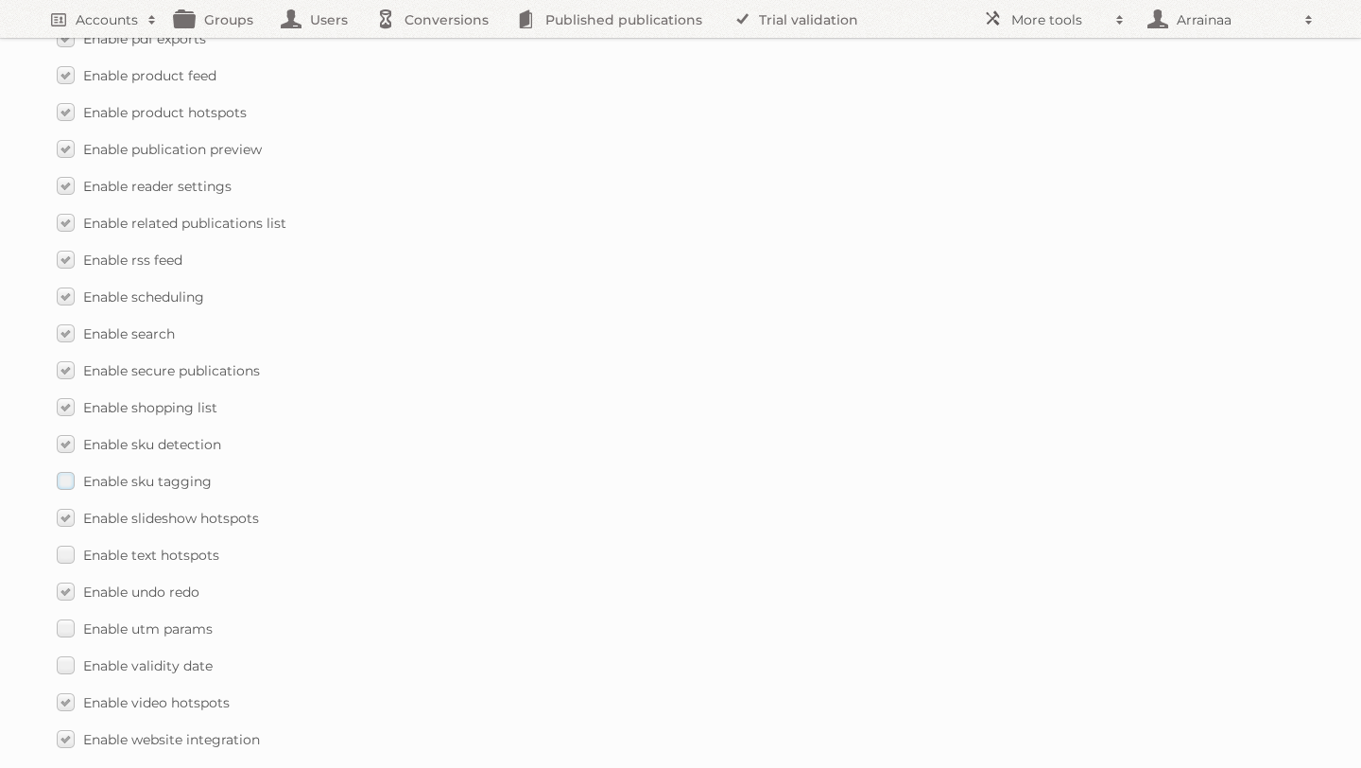
click at [65, 467] on label "Enable sku tagging" at bounding box center [134, 480] width 155 height 27
click at [0, 0] on input "Enable sku tagging" at bounding box center [0, 0] width 0 height 0
click at [67, 541] on label "Enable text hotspots" at bounding box center [138, 554] width 163 height 27
click at [0, 0] on input "Enable text hotspots" at bounding box center [0, 0] width 0 height 0
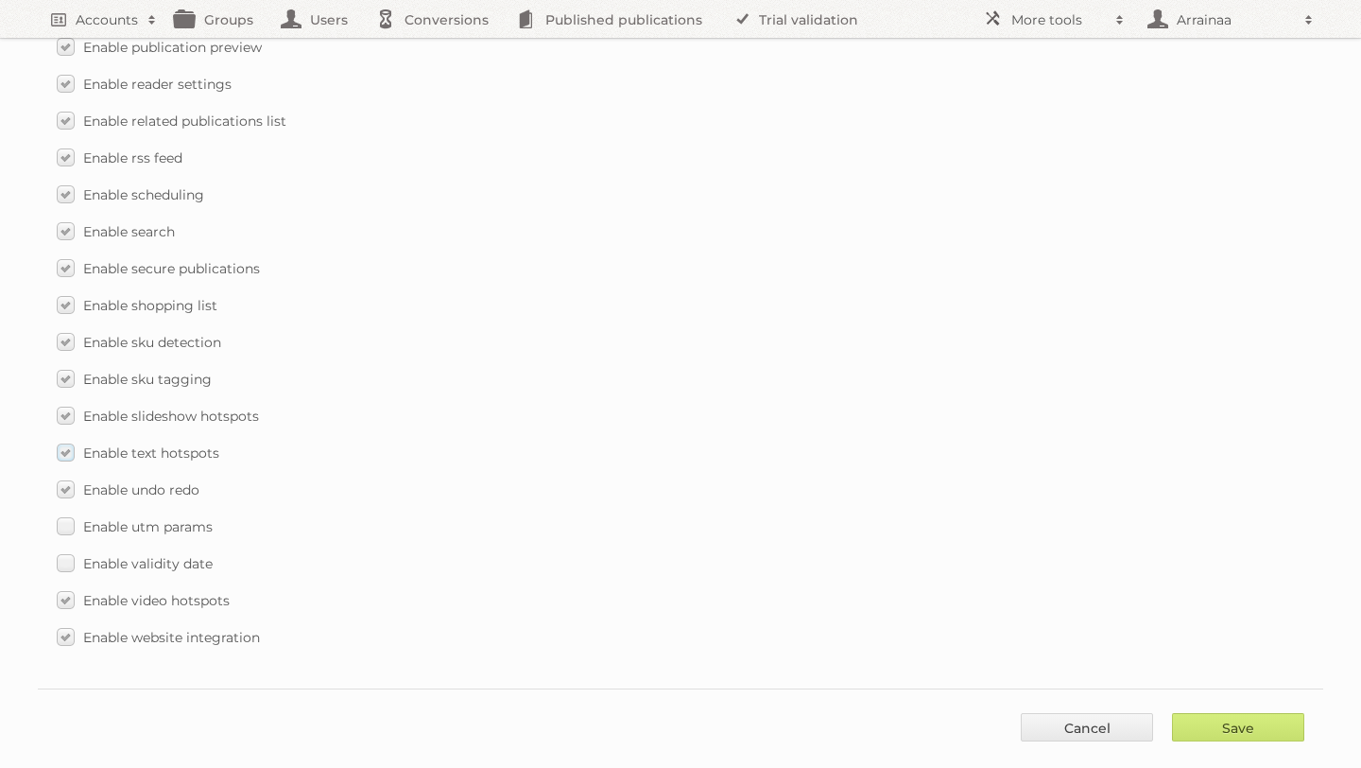
scroll to position [2723, 0]
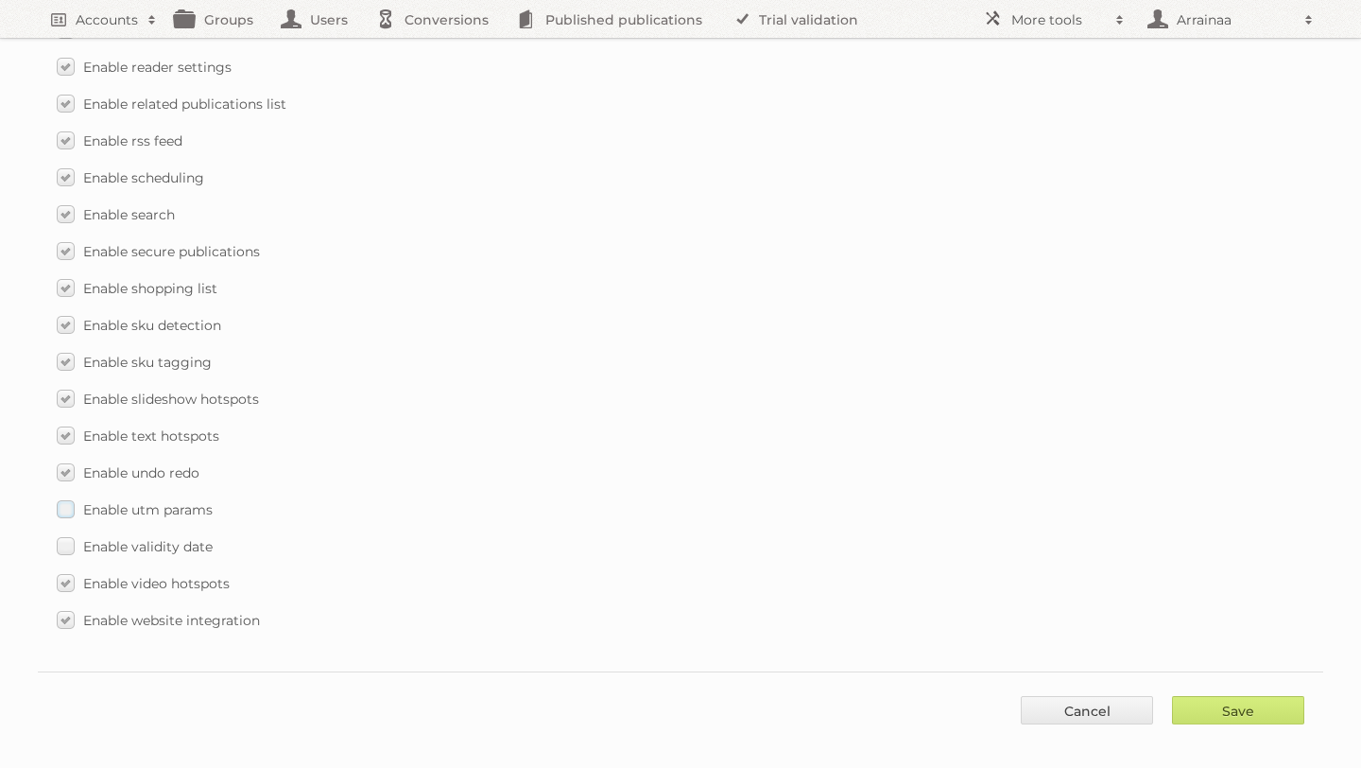
click at [66, 495] on label "Enable utm params" at bounding box center [135, 508] width 156 height 27
click at [0, 0] on input "Enable utm params" at bounding box center [0, 0] width 0 height 0
click at [65, 532] on label "Enable validity date" at bounding box center [135, 545] width 156 height 27
click at [0, 0] on input "Enable validity date" at bounding box center [0, 0] width 0 height 0
click at [1231, 696] on input "Save" at bounding box center [1238, 710] width 132 height 28
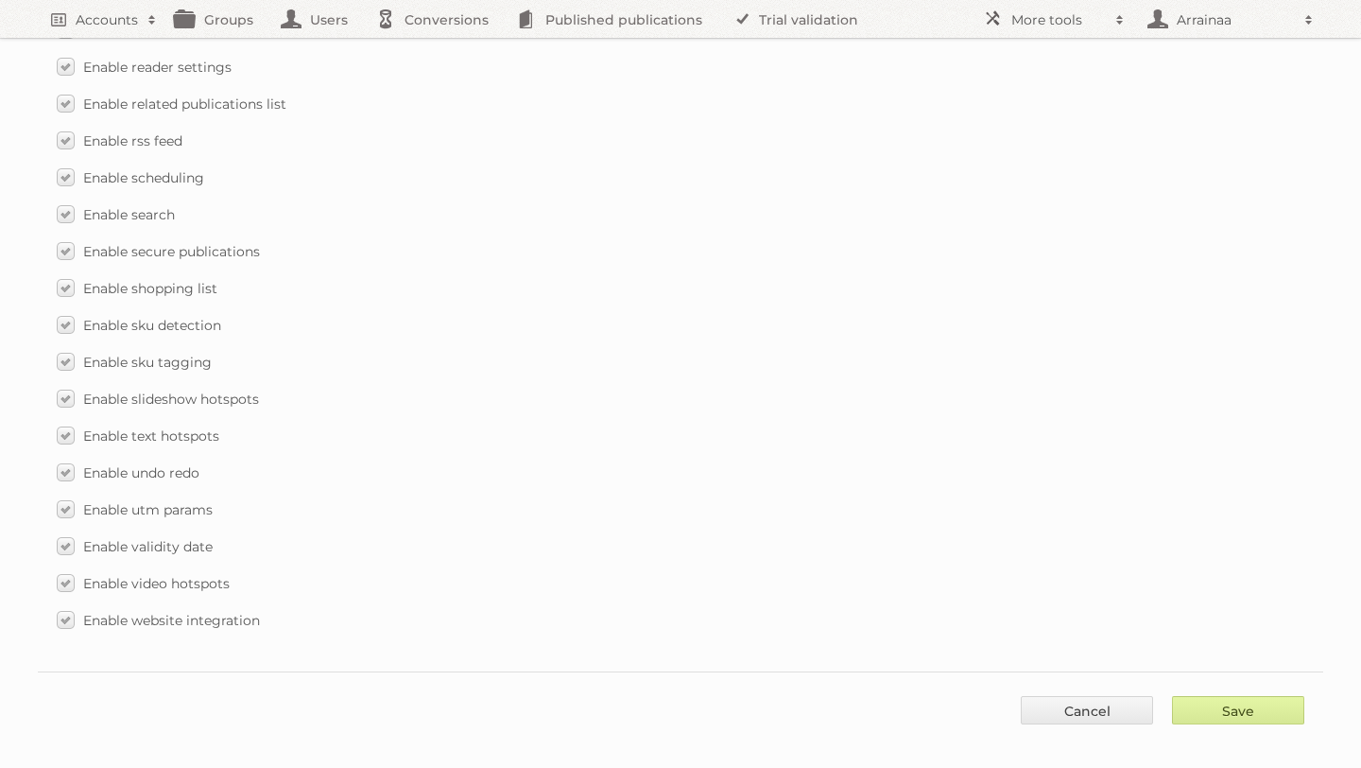
type input "..."
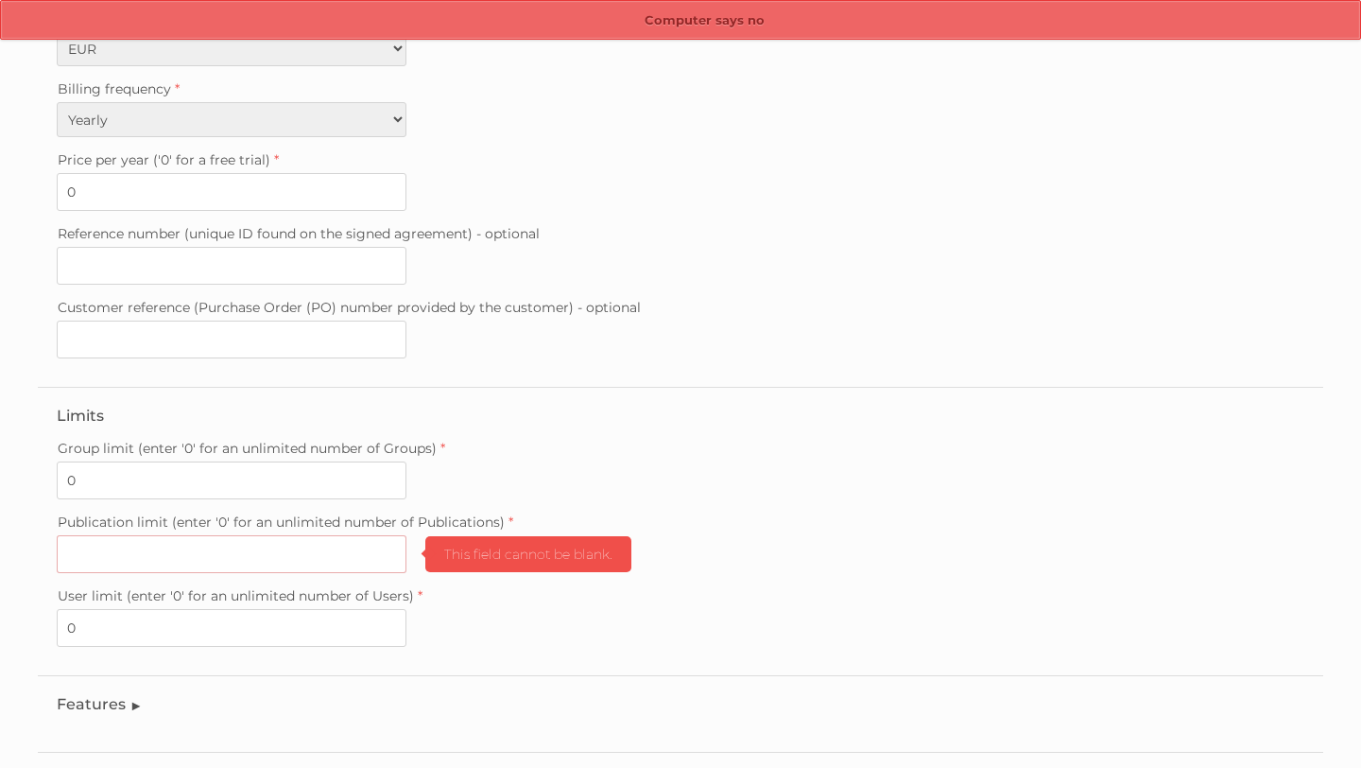
scroll to position [474, 0]
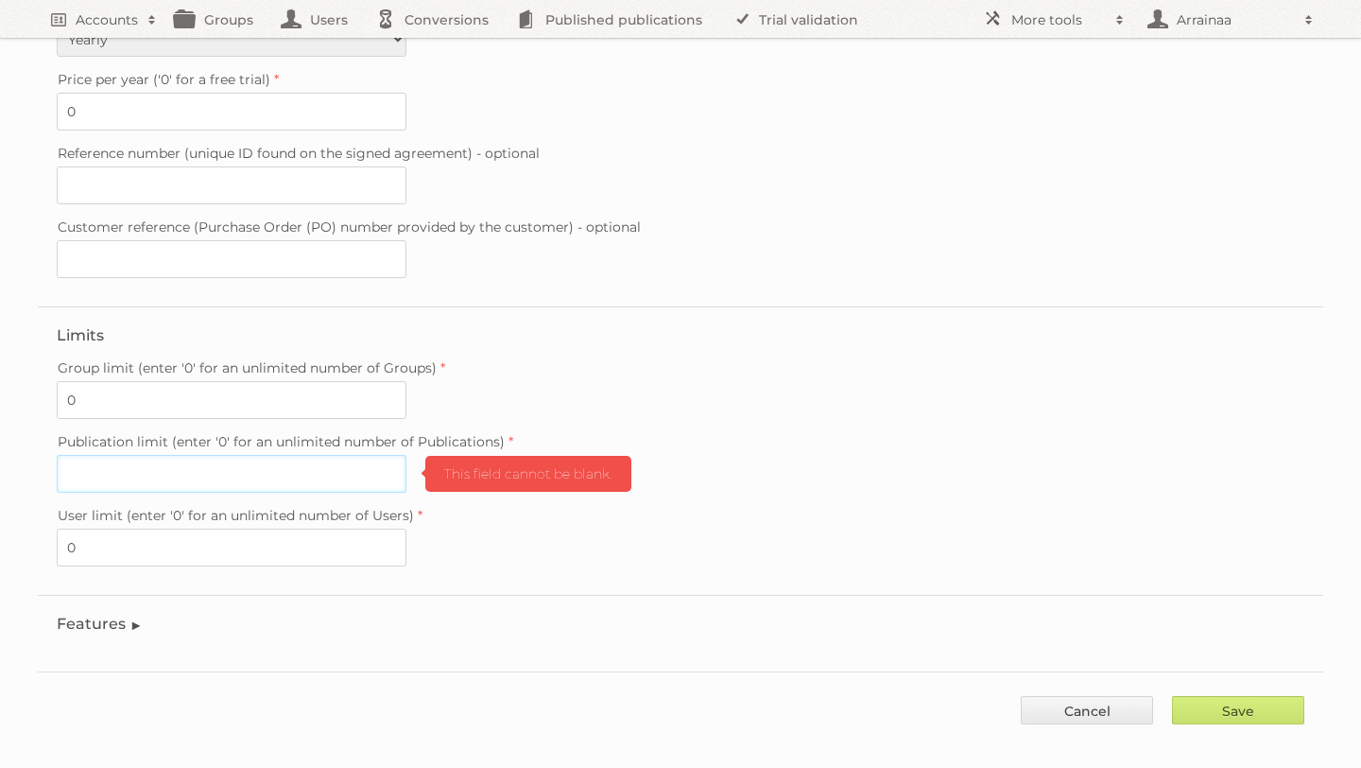
click at [323, 455] on input "Publication limit (enter '0' for an unlimited number of Publications)" at bounding box center [232, 474] width 350 height 38
type input "0"
click at [956, 451] on div "Publication limit (enter '0' for an unlimited number of Publications) 0 This fi…" at bounding box center [681, 460] width 1248 height 64
click at [128, 614] on legend "Features" at bounding box center [100, 623] width 86 height 18
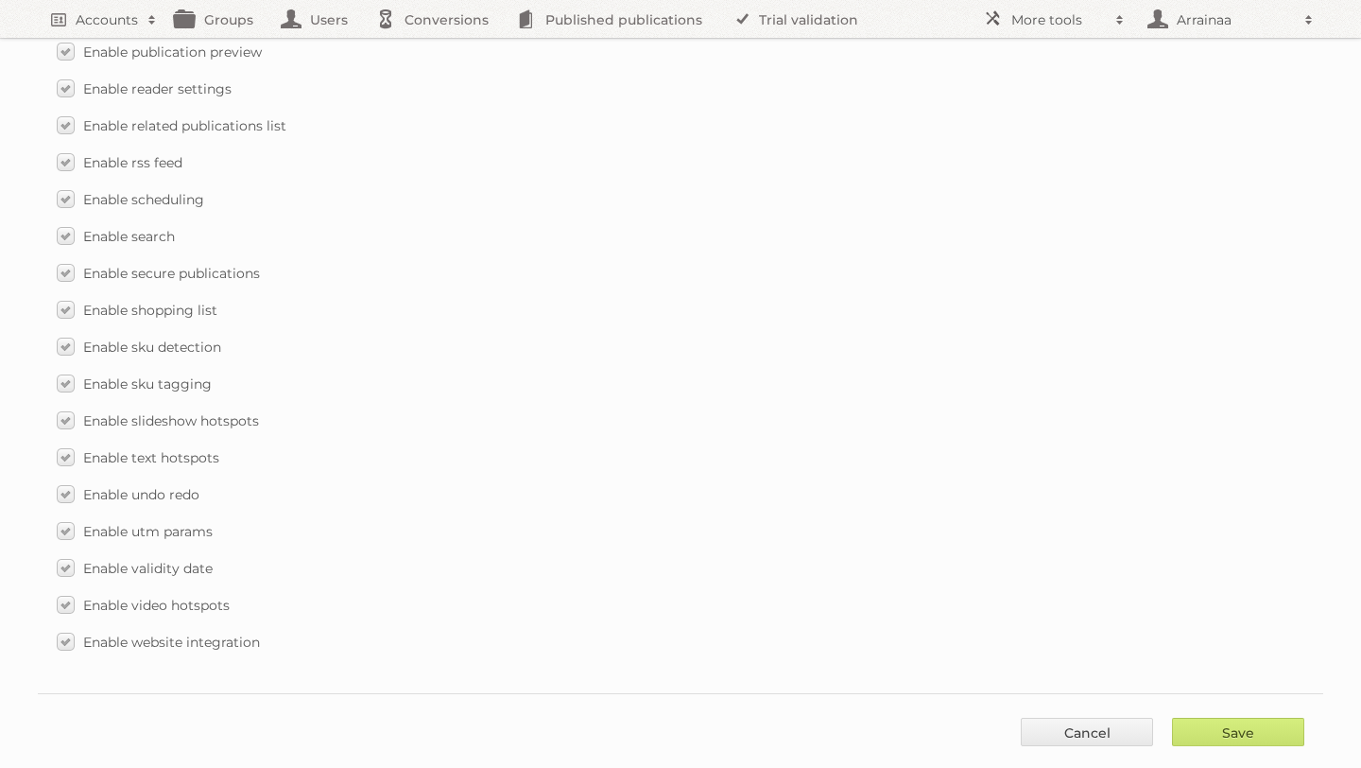
scroll to position [2723, 0]
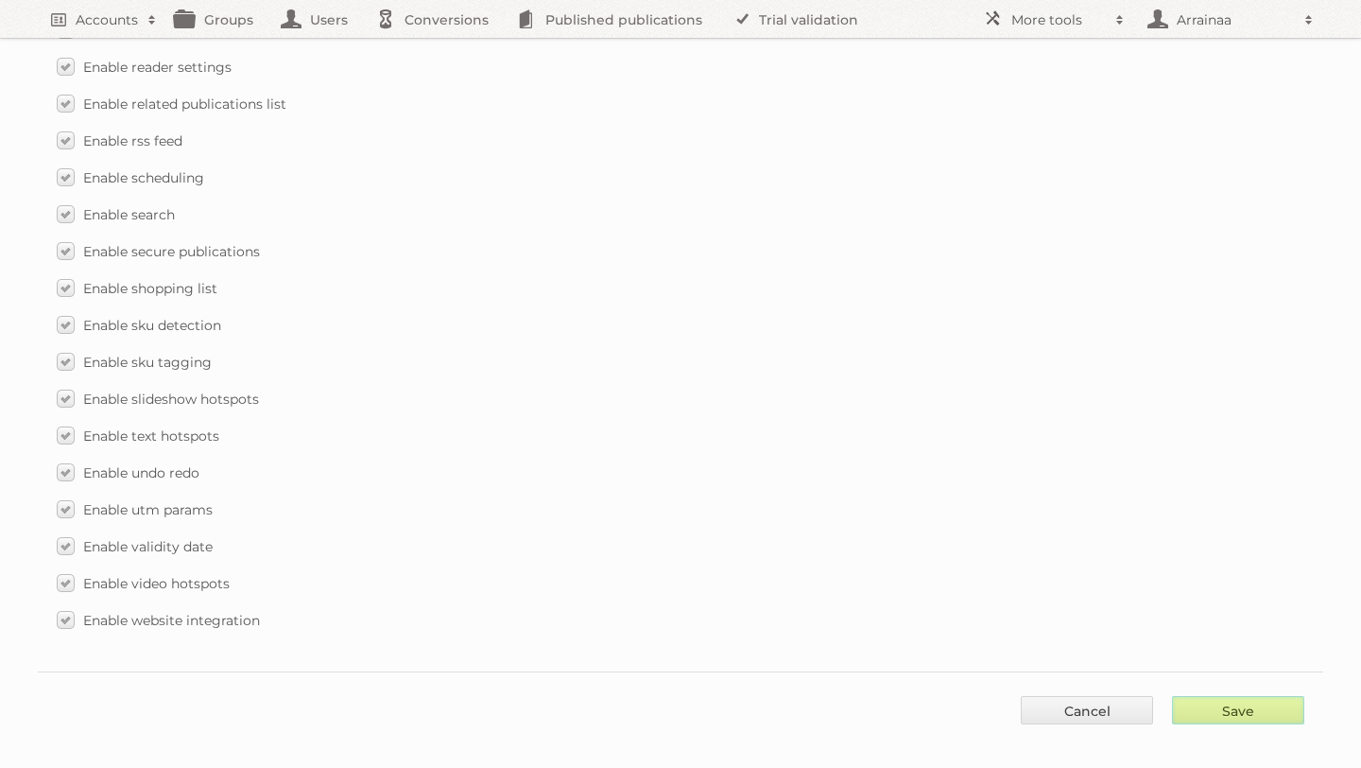
click at [1238, 696] on input "Save" at bounding box center [1238, 710] width 132 height 28
type input "..."
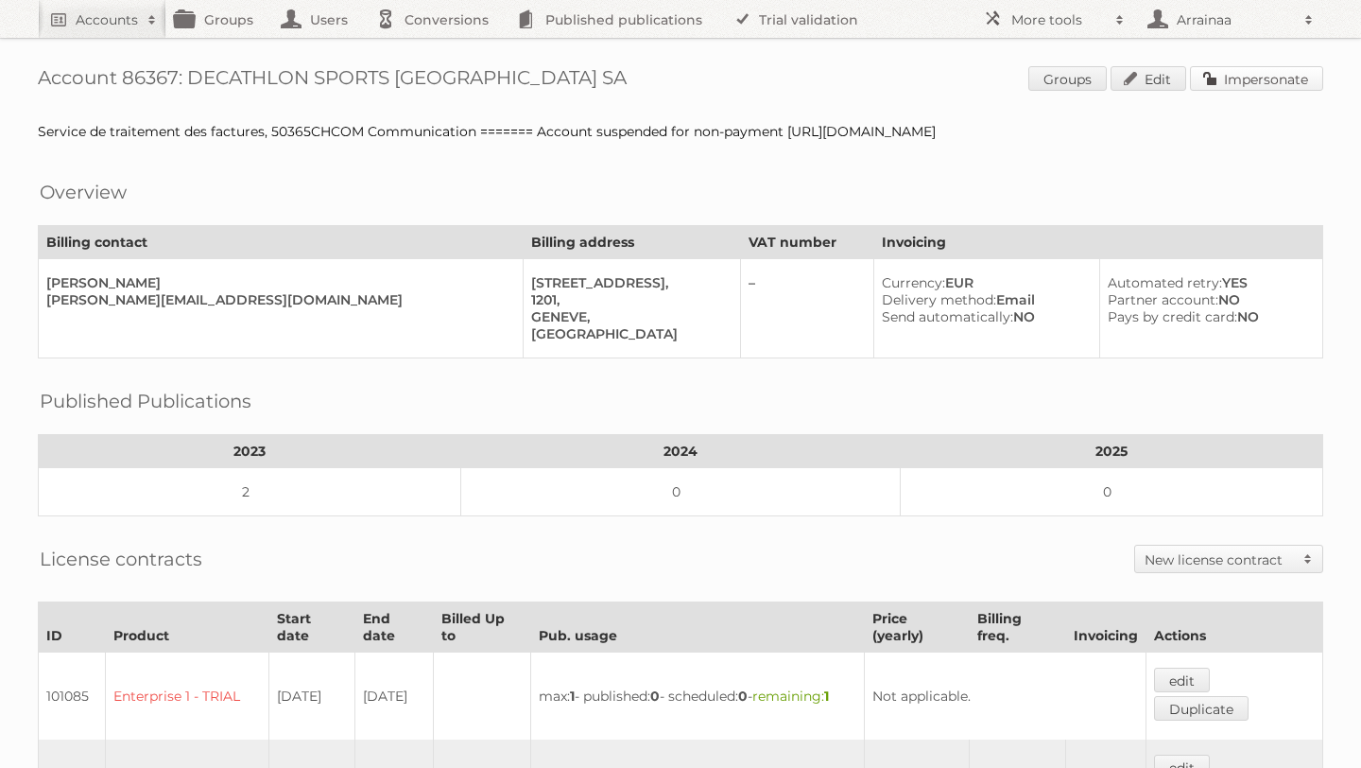
click at [1219, 85] on link "Impersonate" at bounding box center [1256, 78] width 133 height 25
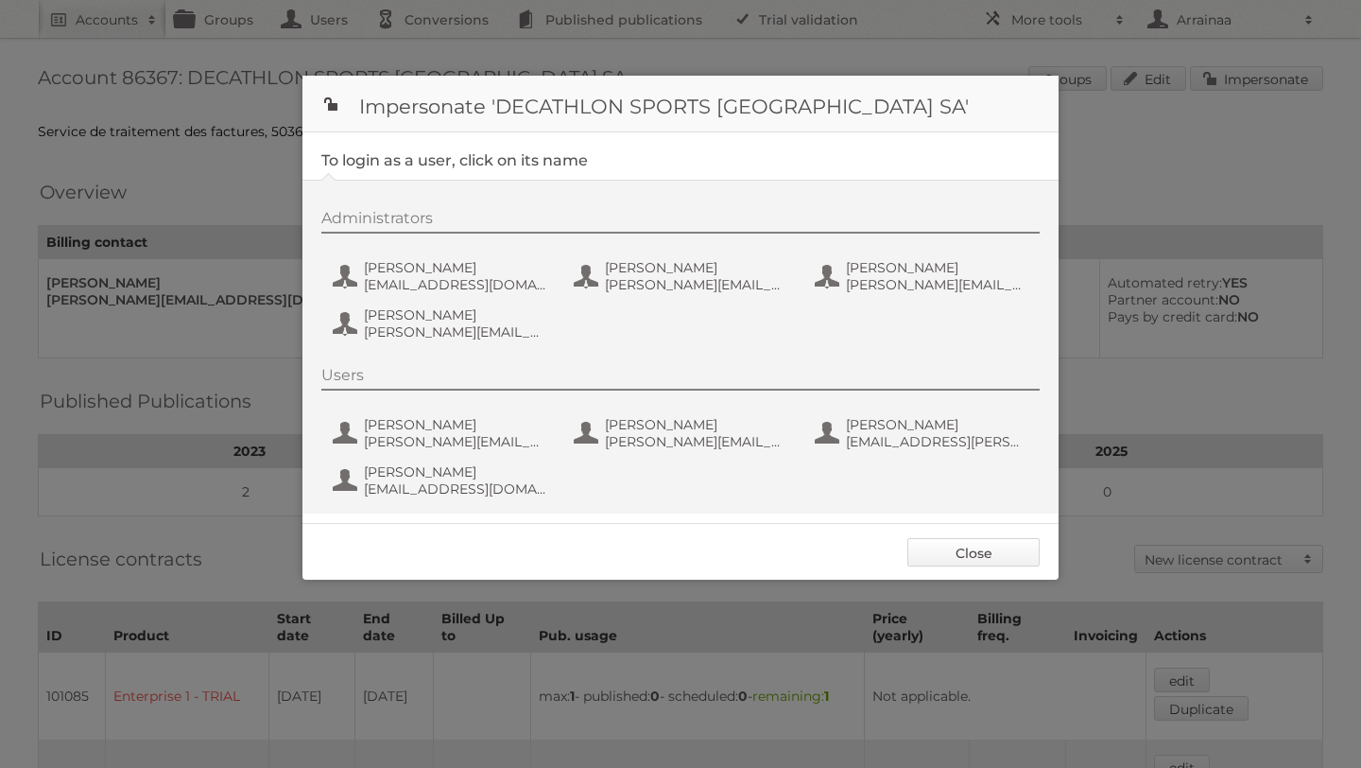
click at [952, 563] on link "Close" at bounding box center [974, 552] width 132 height 28
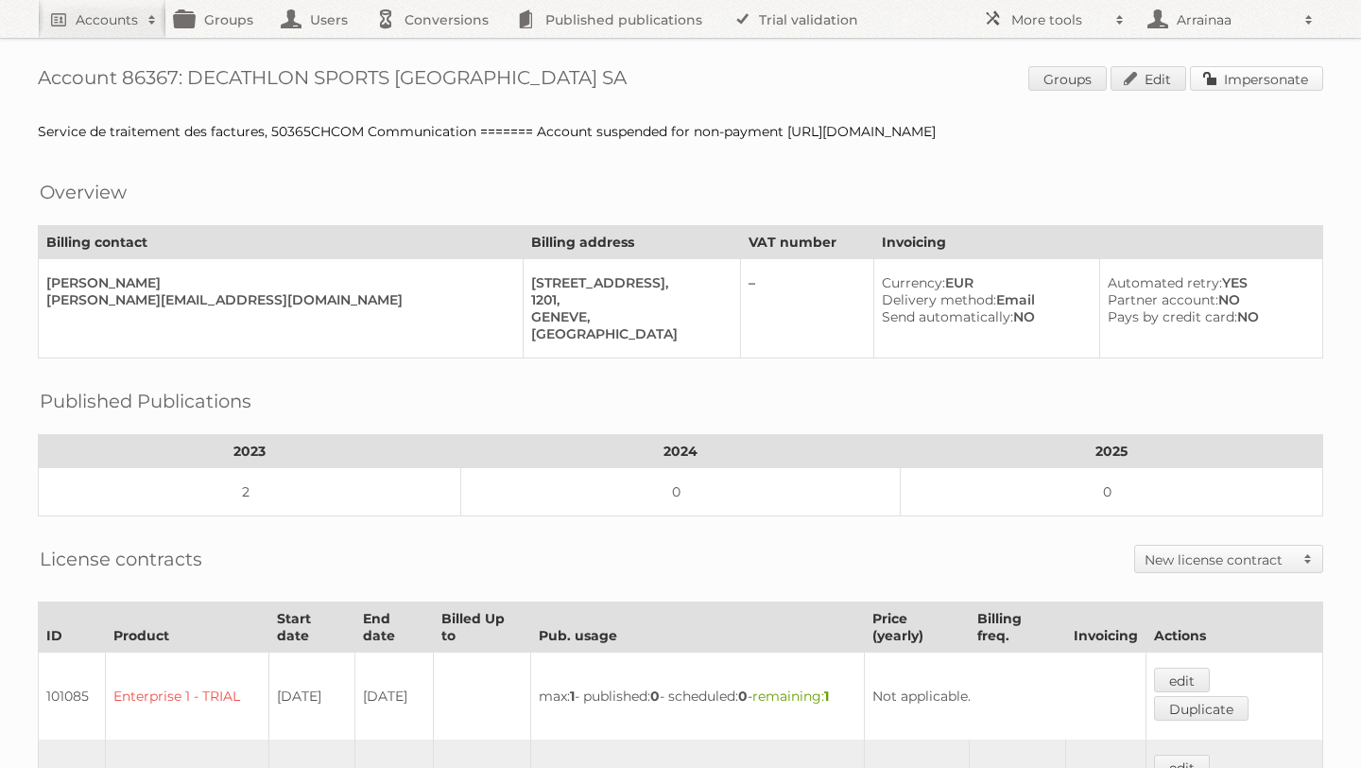
click at [1208, 78] on link "Impersonate" at bounding box center [1256, 78] width 133 height 25
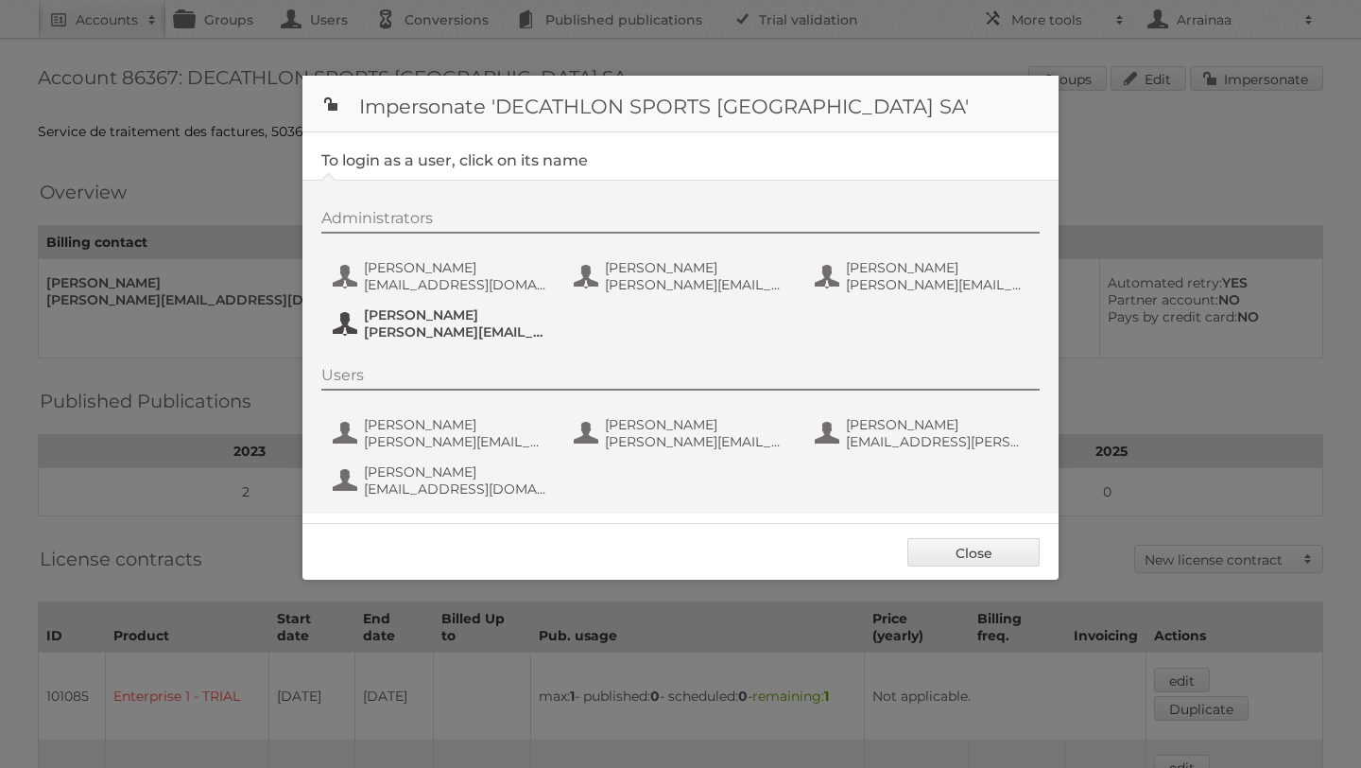
click at [393, 313] on span "Thomas Dezillie" at bounding box center [455, 314] width 183 height 17
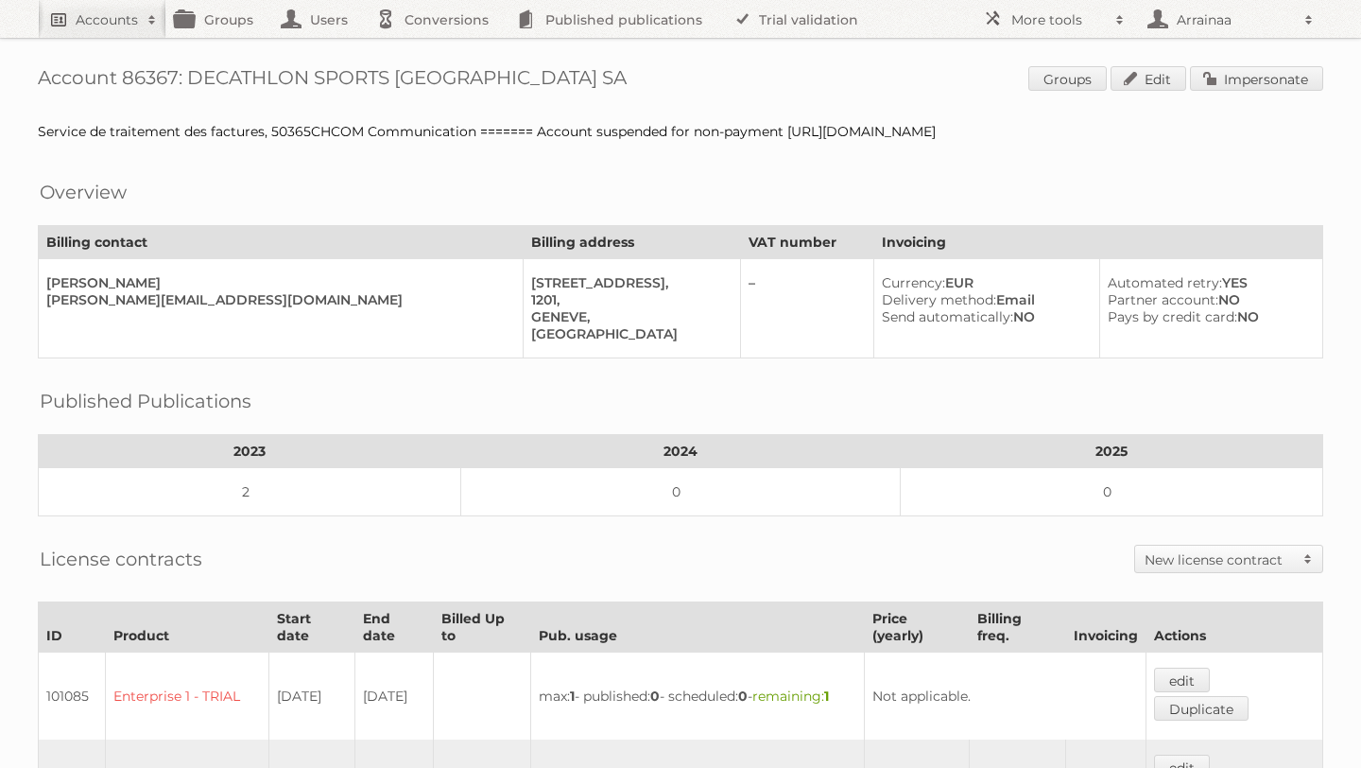
click at [85, 28] on h2 "Accounts" at bounding box center [107, 19] width 62 height 19
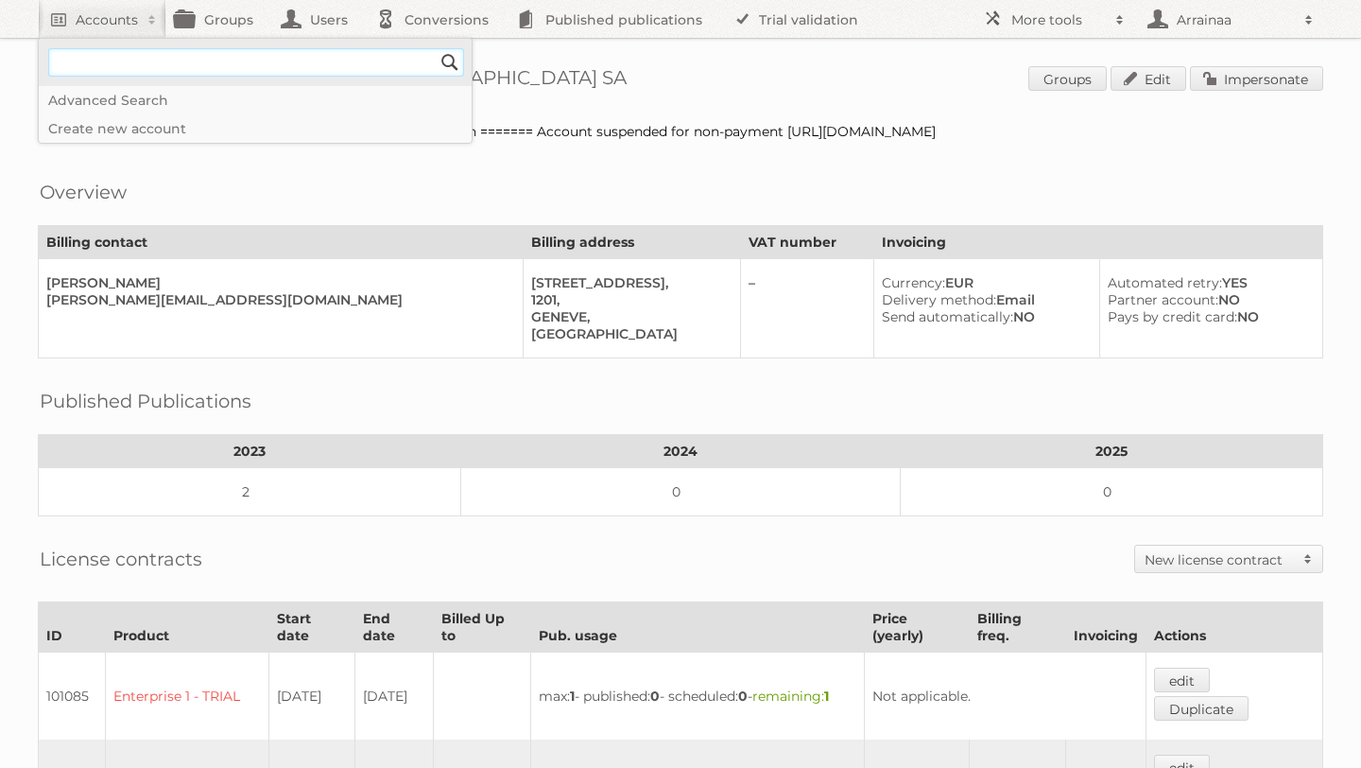
paste input"] "bruno.aublanc@decathlon.com"
type input"] "bruno.aublanc@decathlon.com"
click at [436, 48] on input "Search" at bounding box center [450, 62] width 28 height 28
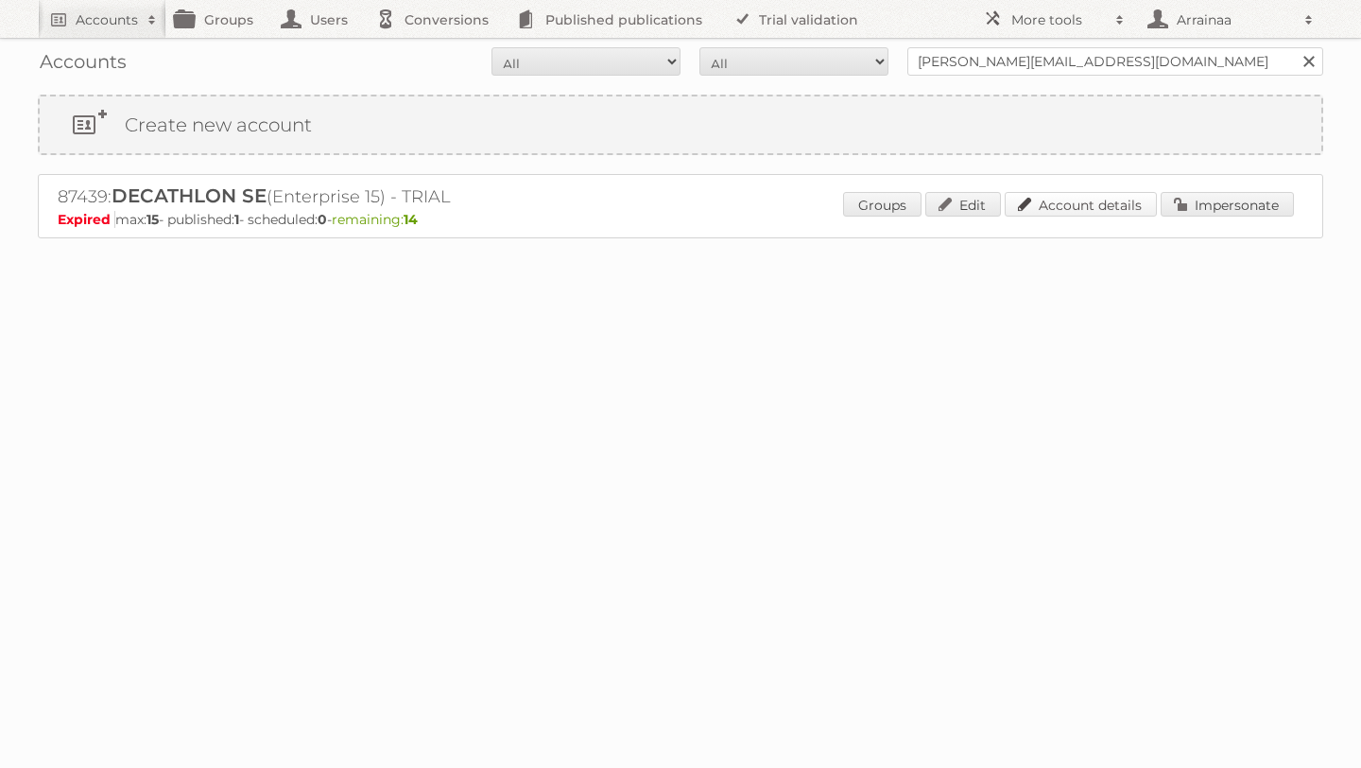
click at [1068, 210] on link "Account details" at bounding box center [1081, 204] width 152 height 25
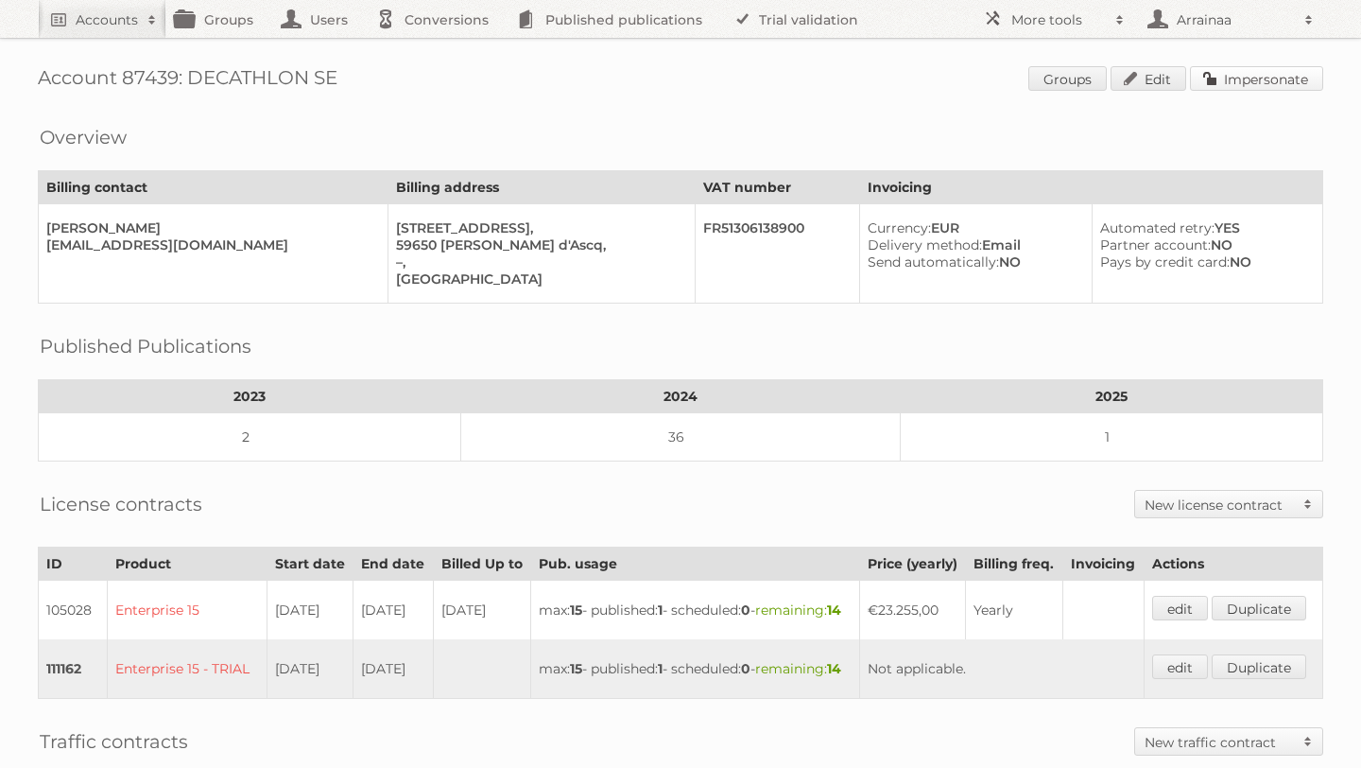
click at [1211, 83] on link "Impersonate" at bounding box center [1256, 78] width 133 height 25
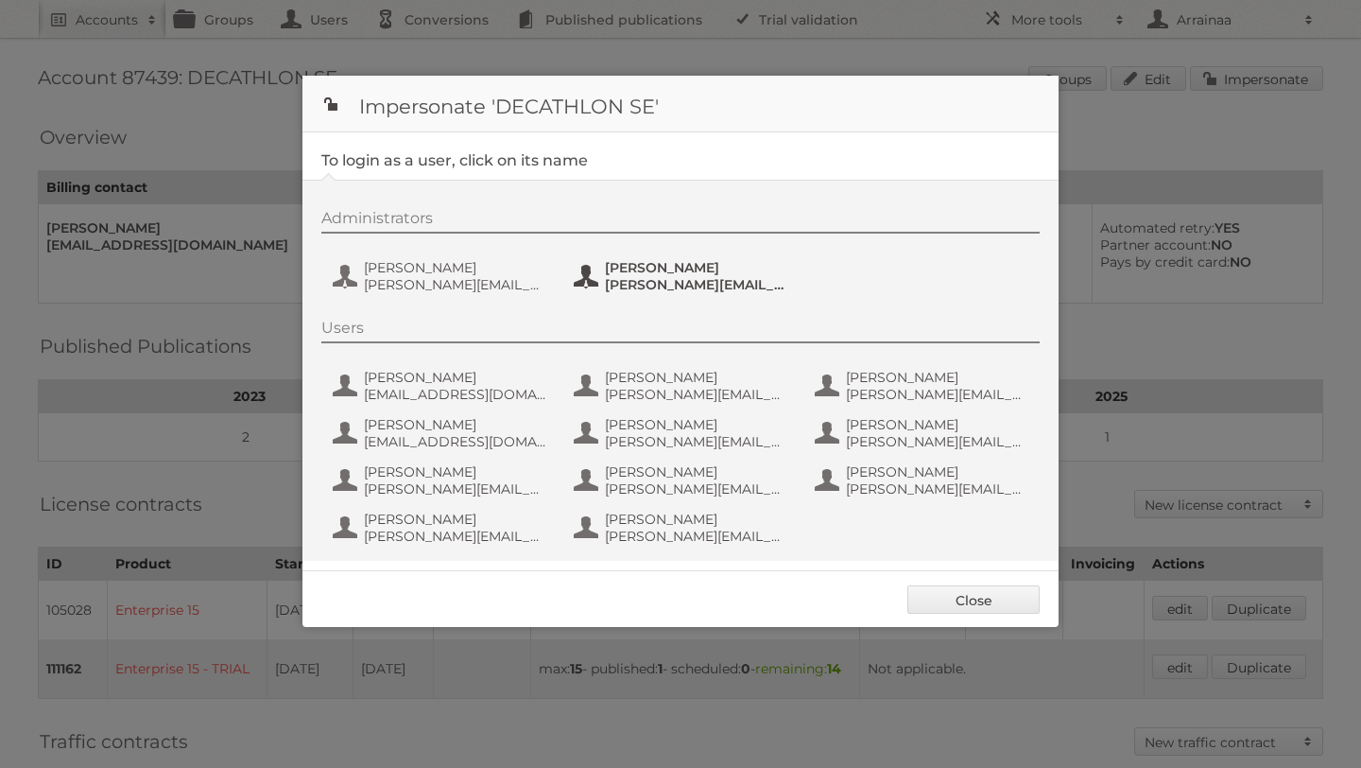
click at [624, 281] on span "olivier.wallyn@decathlon.com" at bounding box center [696, 284] width 183 height 17
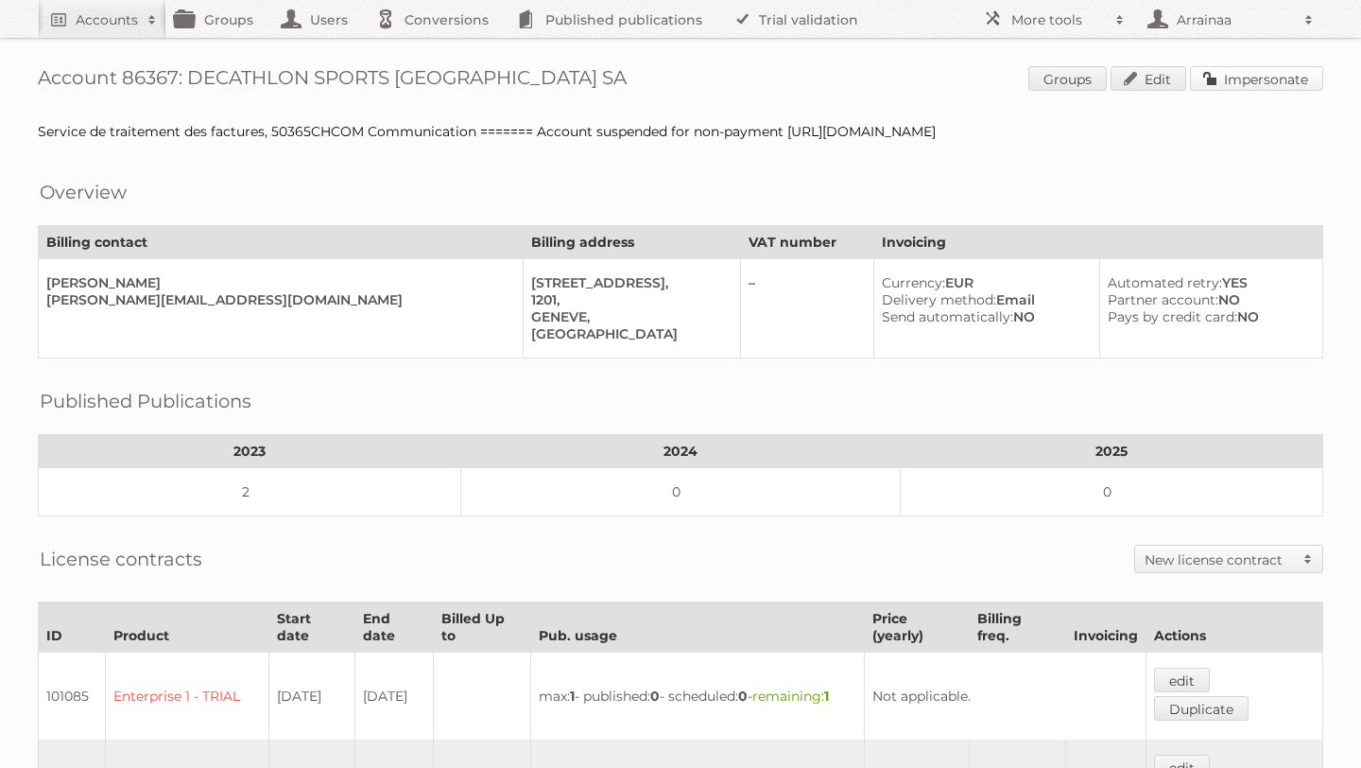
click at [1208, 75] on link "Impersonate" at bounding box center [1256, 78] width 133 height 25
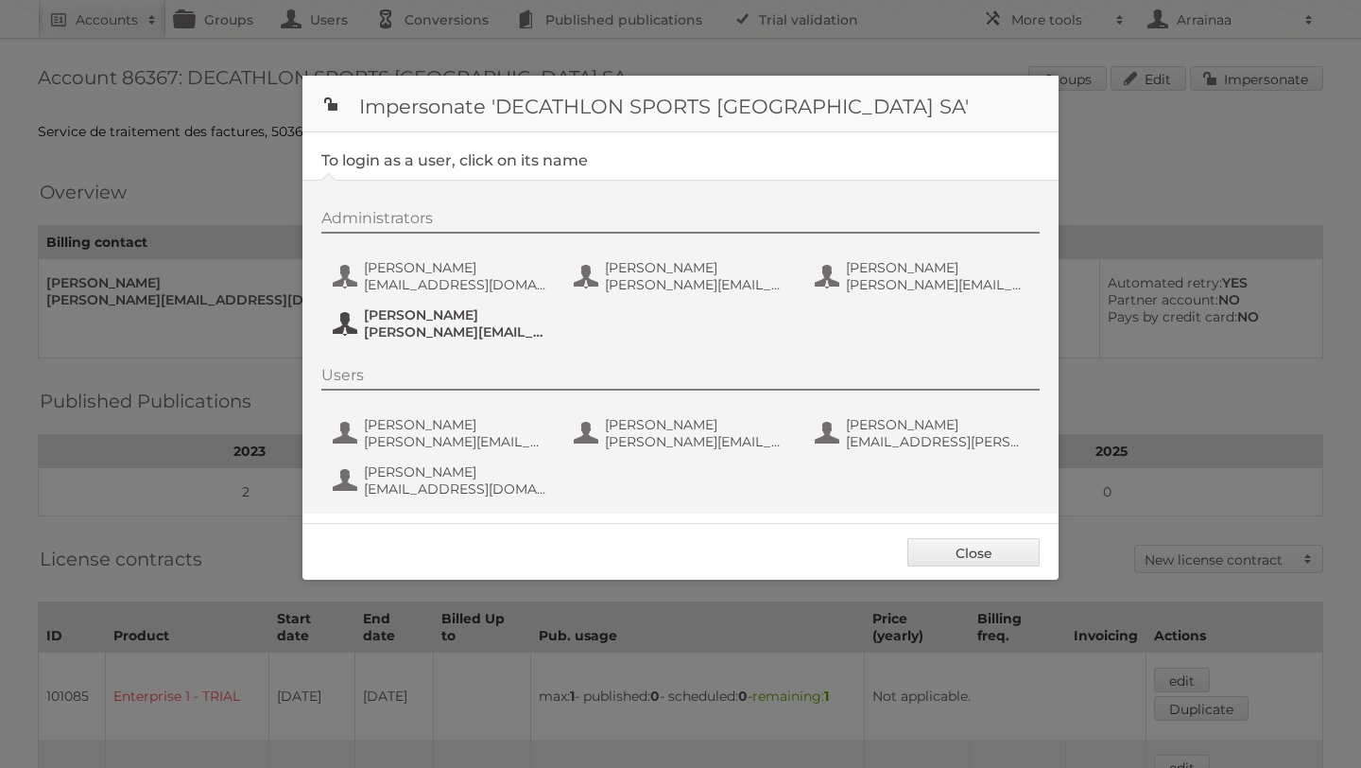
click at [414, 327] on span "[PERSON_NAME][EMAIL_ADDRESS][DOMAIN_NAME]" at bounding box center [455, 331] width 183 height 17
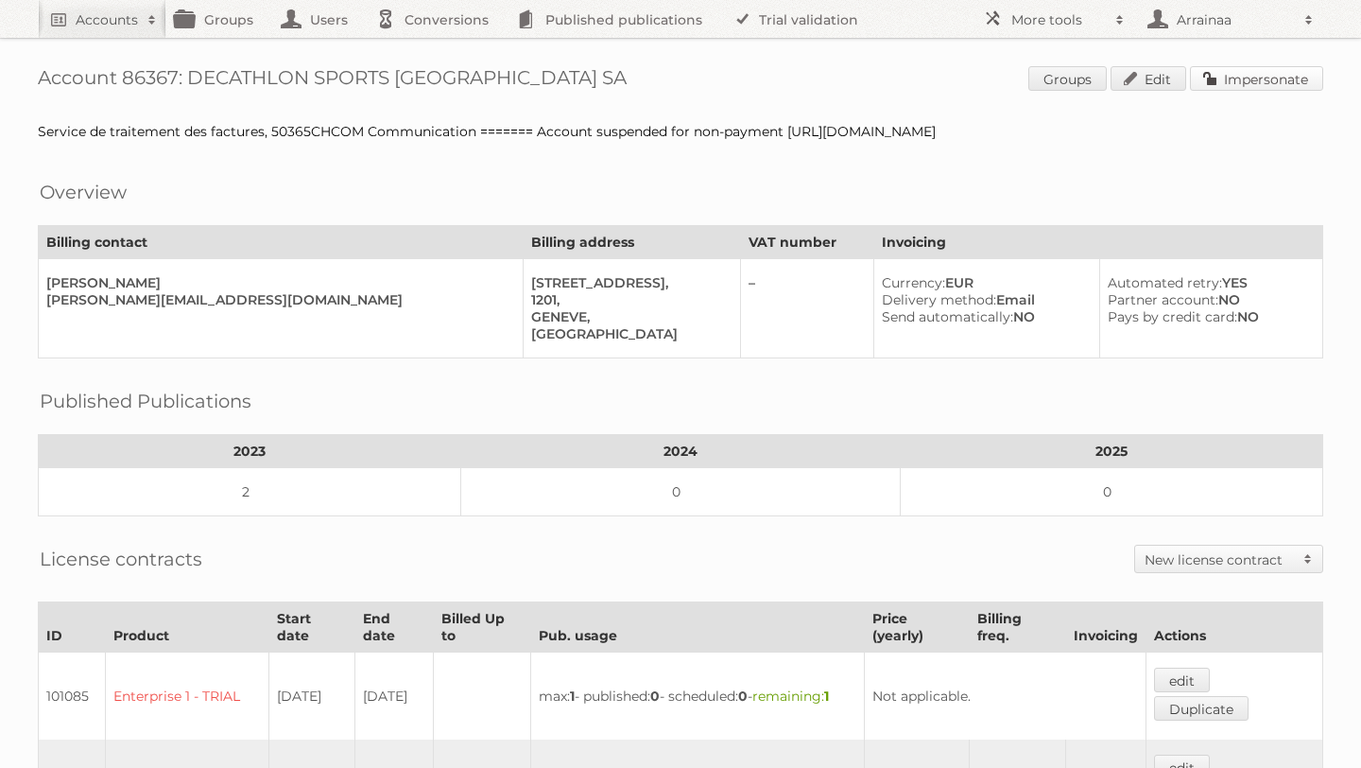
click at [1246, 69] on link "Impersonate" at bounding box center [1256, 78] width 133 height 25
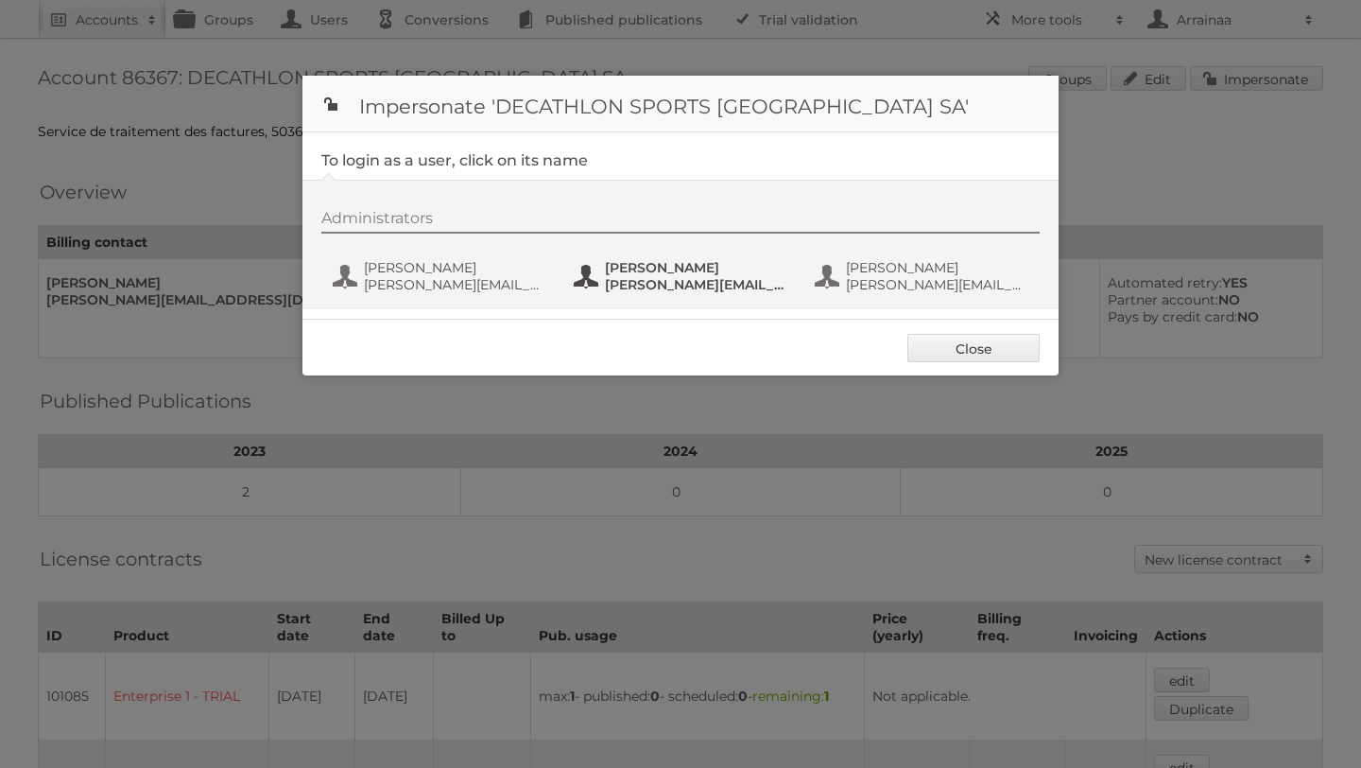
click at [638, 278] on span "jeremy.bonioni@decathlon.com" at bounding box center [696, 284] width 183 height 17
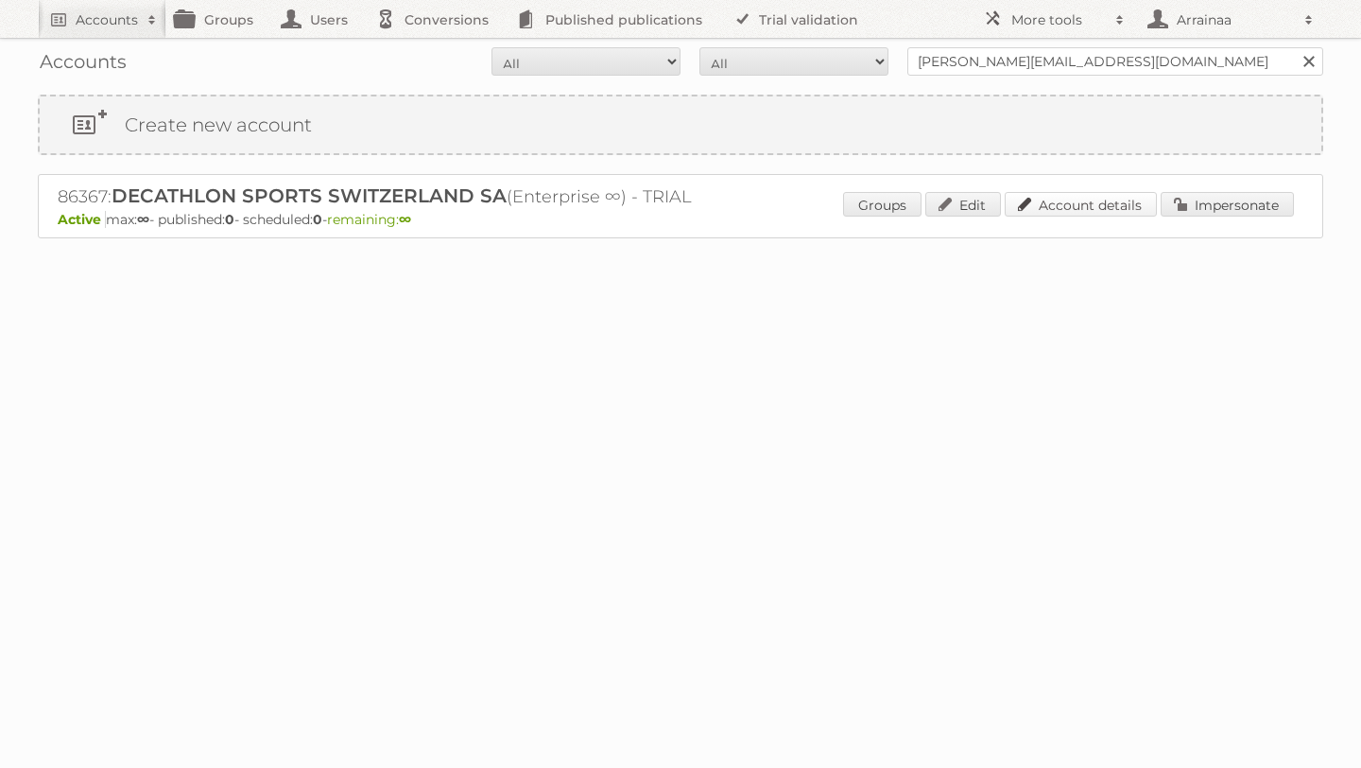
click at [1092, 211] on link "Account details" at bounding box center [1081, 204] width 152 height 25
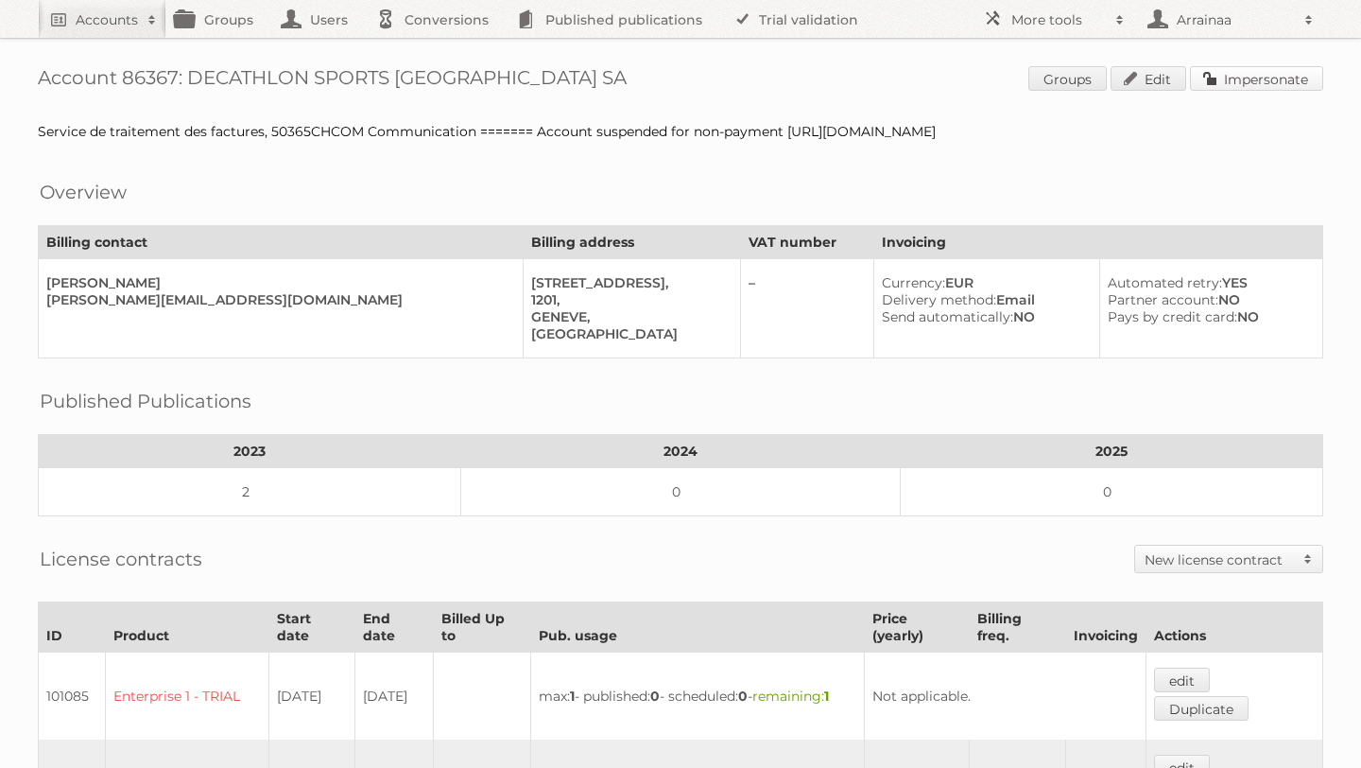
click at [1213, 78] on link "Impersonate" at bounding box center [1256, 78] width 133 height 25
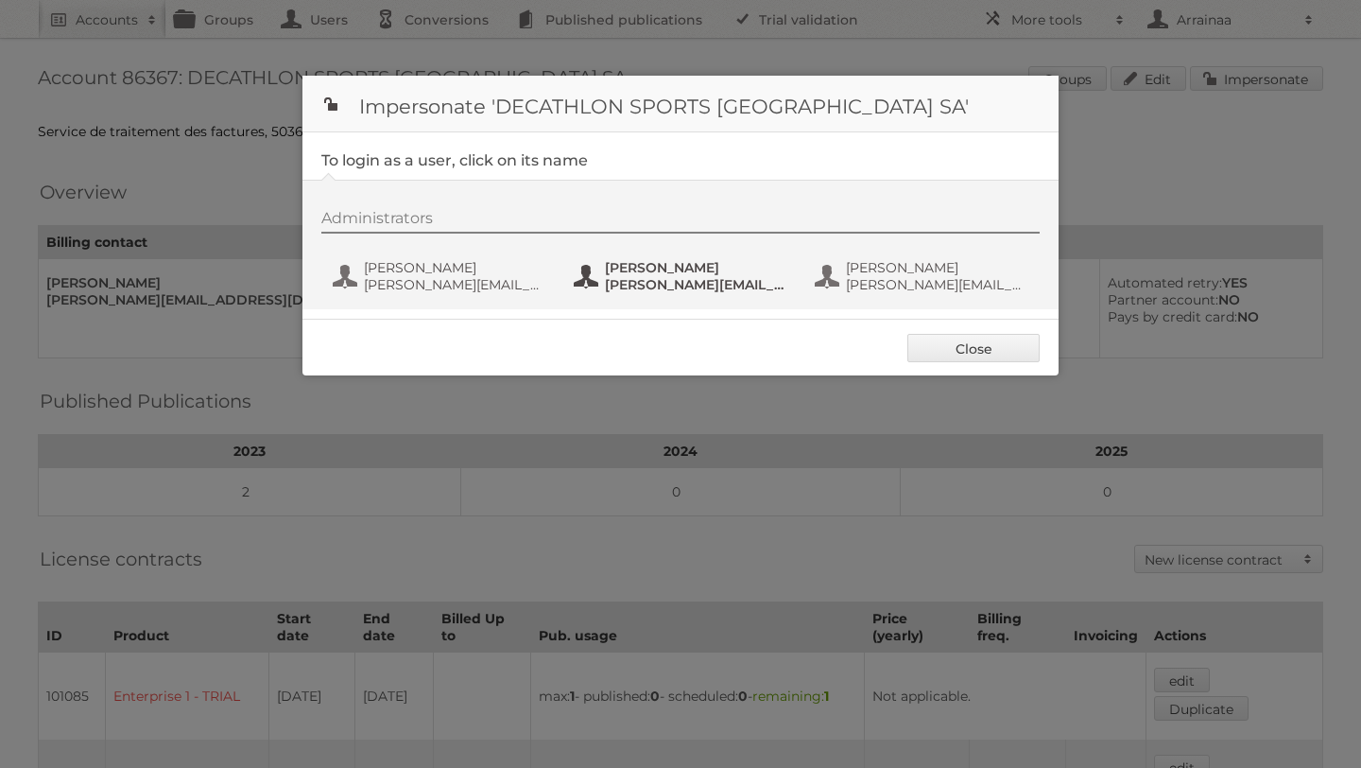
click at [641, 279] on span "[PERSON_NAME][EMAIL_ADDRESS][DOMAIN_NAME]" at bounding box center [696, 284] width 183 height 17
